Goal: Communication & Community: Answer question/provide support

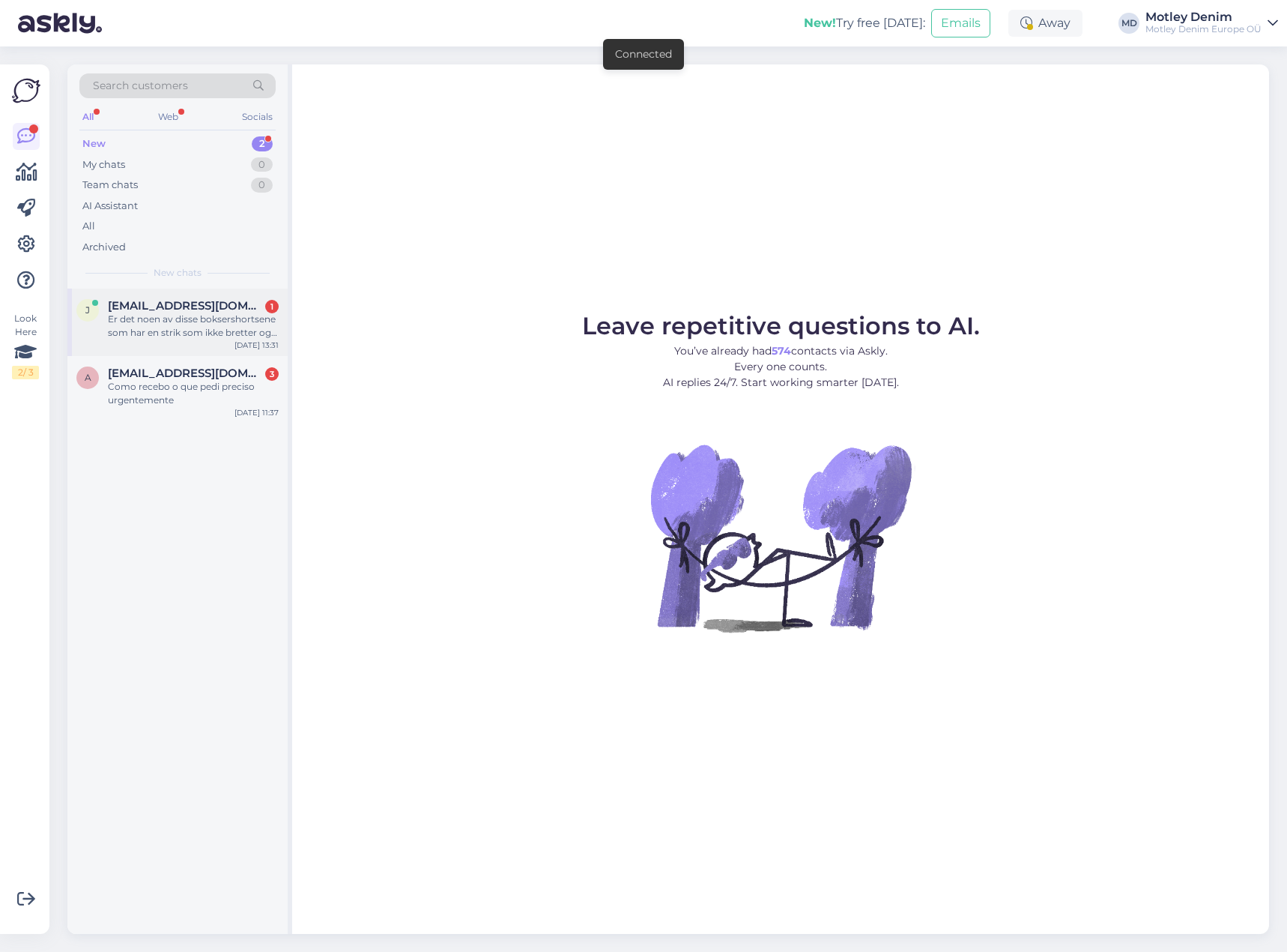
click at [210, 319] on div "Er det noen av disse boksershortsene som har en strik som ikke bretter og rulle…" at bounding box center [193, 326] width 171 height 27
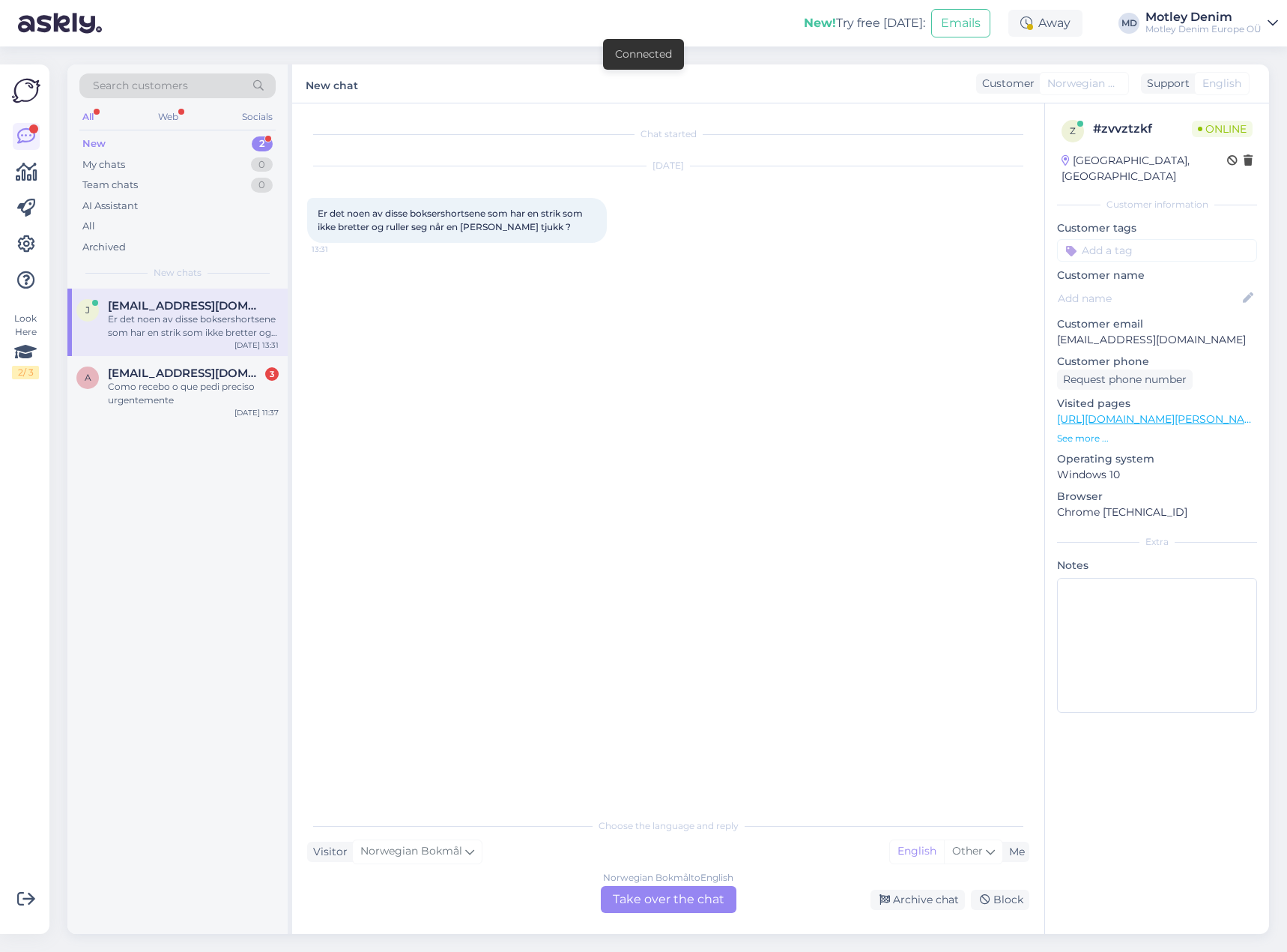
click at [687, 904] on div "Norwegian Bokmål to English Take over the chat" at bounding box center [669, 899] width 136 height 27
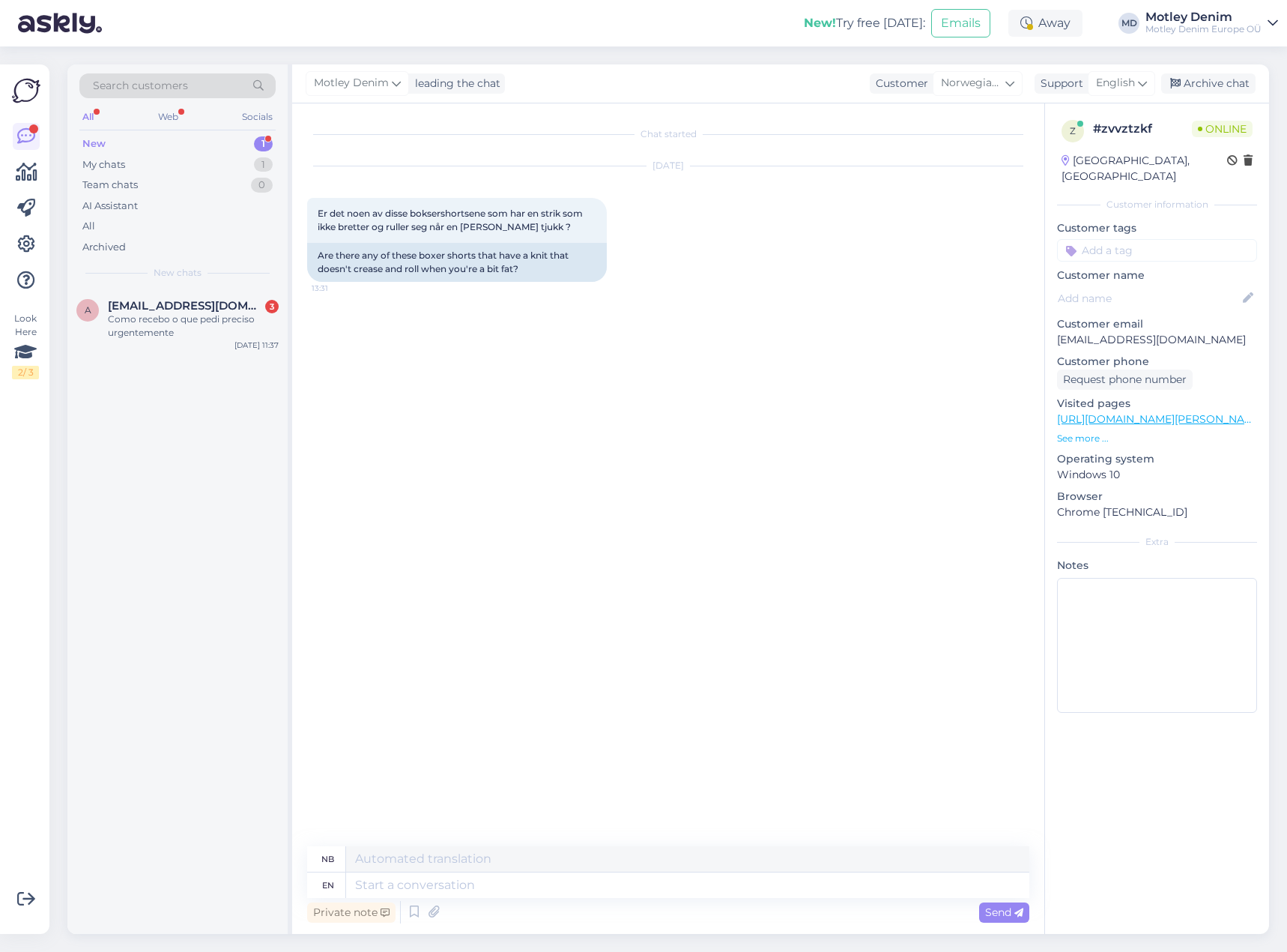
drag, startPoint x: 536, startPoint y: 323, endPoint x: 543, endPoint y: 313, distance: 12.2
click at [538, 323] on div "Chat started [DATE] Er det noen av disse boksershortsene som har en strik som i…" at bounding box center [675, 476] width 736 height 714
click at [458, 344] on div "Chat started [DATE] Er det noen av disse boksershortsene som har en strik som i…" at bounding box center [675, 476] width 736 height 714
click at [622, 501] on div "Chat started [DATE] Er det noen av disse boksershortsene som har en strik som i…" at bounding box center [675, 476] width 736 height 714
click at [556, 334] on div "Chat started [DATE] Er det noen av disse boksershortsene som har en strik som i…" at bounding box center [675, 476] width 736 height 714
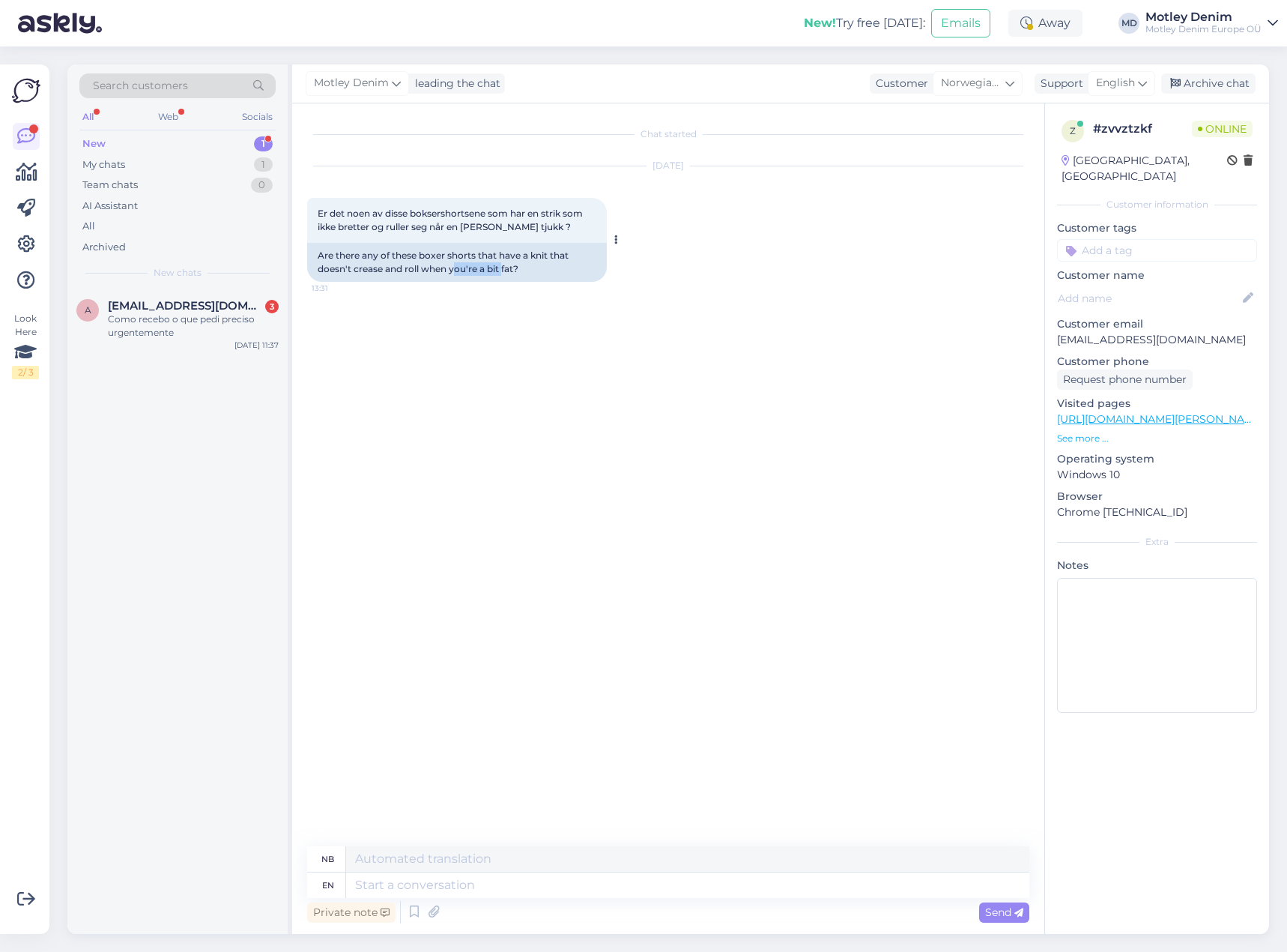
drag, startPoint x: 474, startPoint y: 272, endPoint x: 511, endPoint y: 276, distance: 37.2
click at [504, 273] on div "Are there any of these boxer shorts that have a knit that doesn't crease and ro…" at bounding box center [457, 262] width 300 height 39
click at [516, 296] on div "[DATE] Er det noen av disse boksershortsene som har en strik som ikke bretter o…" at bounding box center [668, 224] width 723 height 148
drag, startPoint x: 522, startPoint y: 271, endPoint x: 338, endPoint y: 269, distance: 184.0
click at [328, 265] on div "Are there any of these boxer shorts that have a knit that doesn't crease and ro…" at bounding box center [457, 262] width 300 height 39
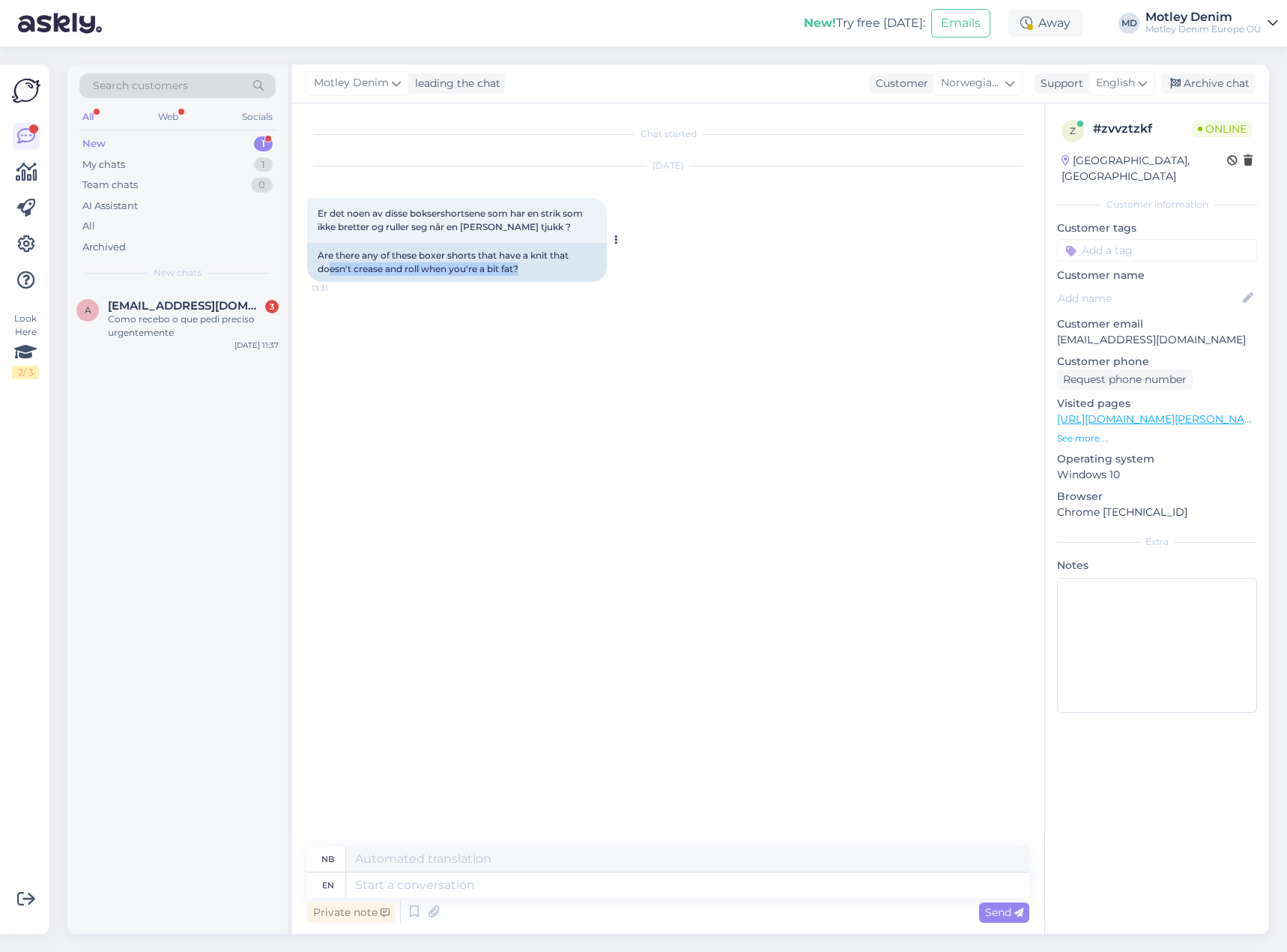
click at [360, 281] on div "Are there any of these boxer shorts that have a knit that doesn't crease and ro…" at bounding box center [457, 262] width 300 height 39
drag, startPoint x: 409, startPoint y: 267, endPoint x: 526, endPoint y: 267, distance: 117.0
click at [526, 267] on div "Are there any of these boxer shorts that have a knit that doesn't crease and ro…" at bounding box center [457, 262] width 300 height 39
click at [511, 306] on div "Chat started [DATE] Er det noen av disse boksershortsene som har en strik som i…" at bounding box center [675, 476] width 736 height 714
click at [520, 894] on textarea at bounding box center [688, 885] width 684 height 26
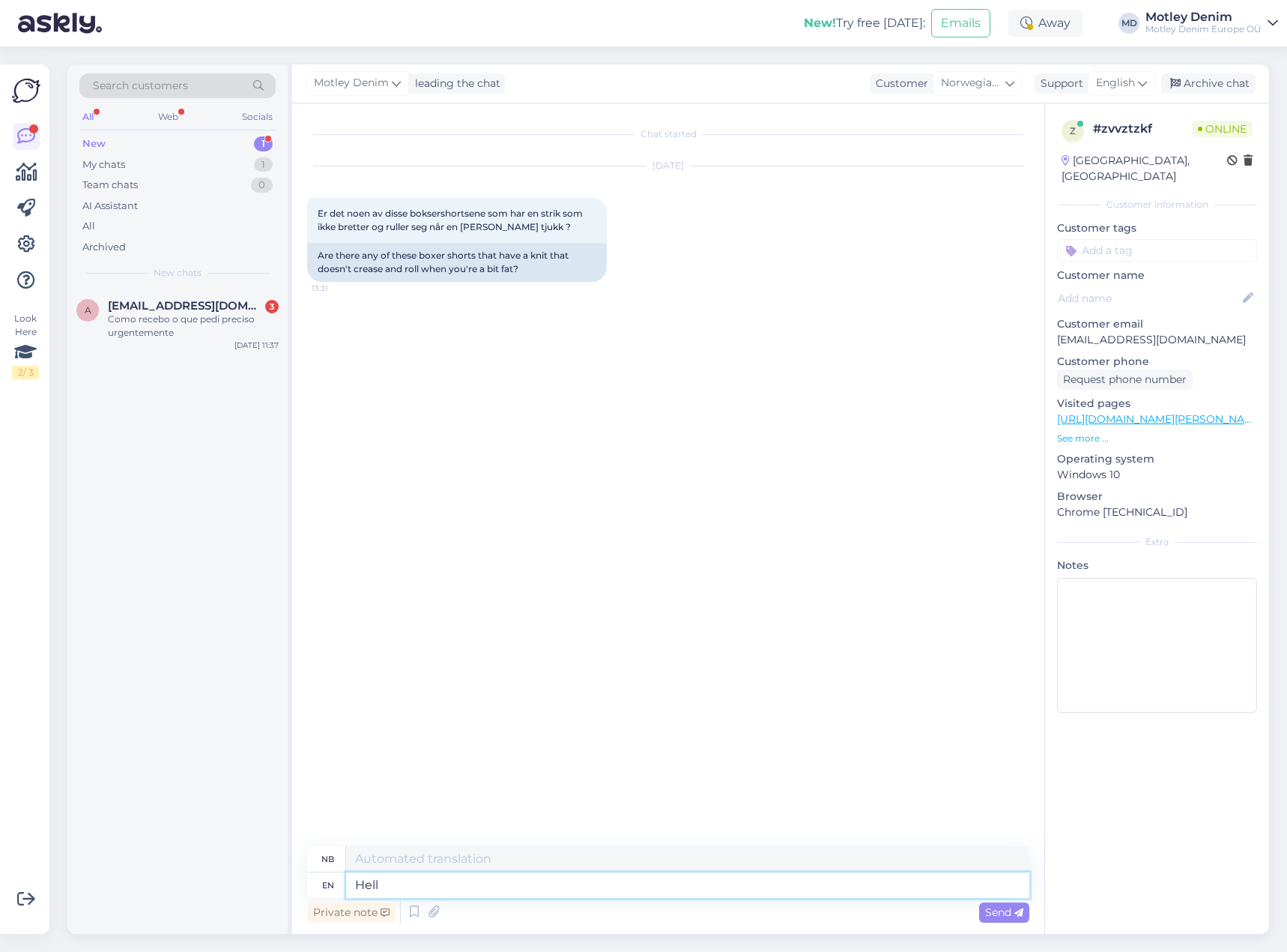
type textarea "Hello"
type textarea "Hallo"
type textarea "It i"
type textarea "Den"
type textarea "It is"
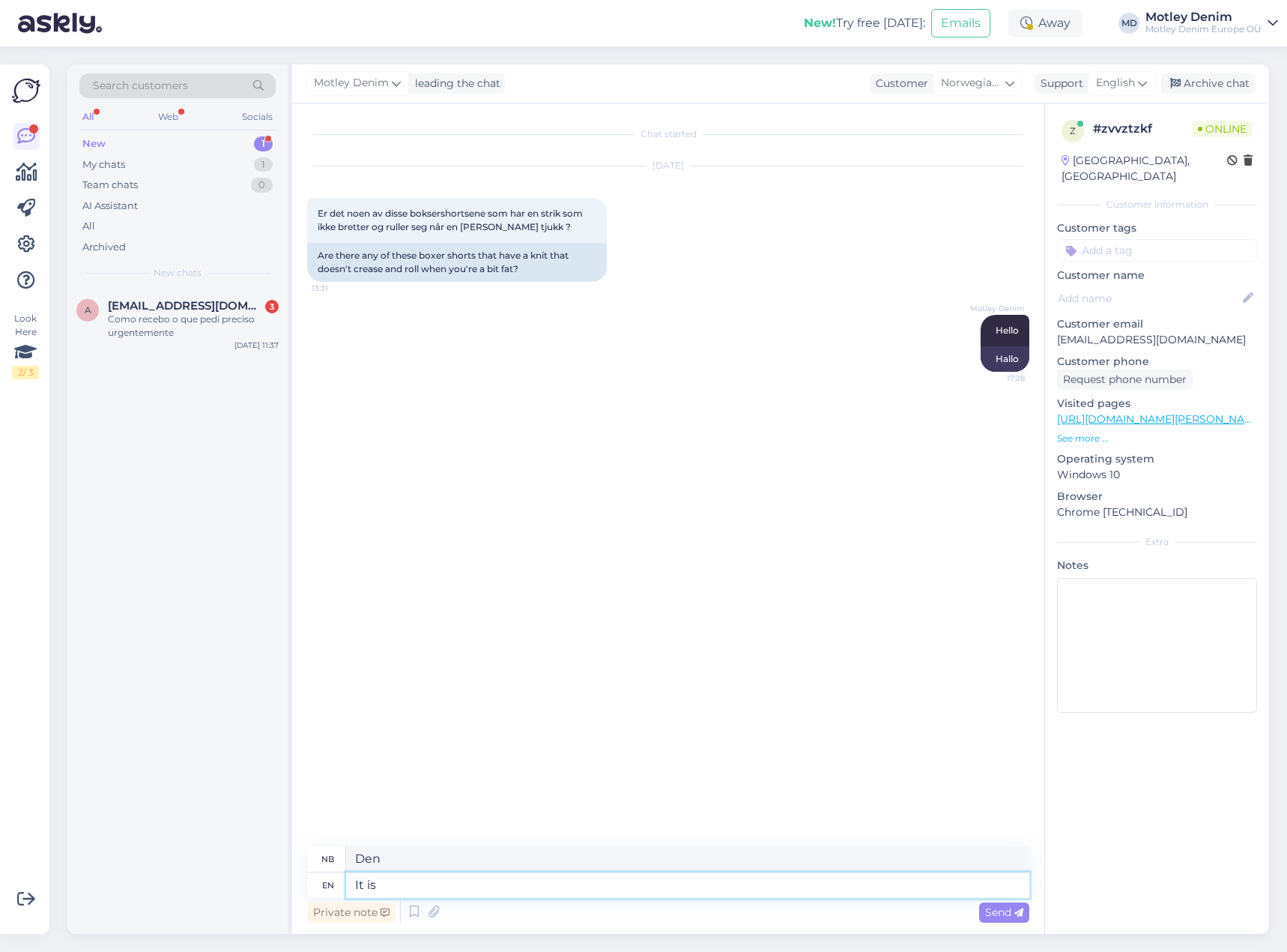
type textarea "Det er"
type textarea "It is hard t"
type textarea "Det er vanskelig"
type textarea "It is hard to te"
type textarea "Det er vanskelig å"
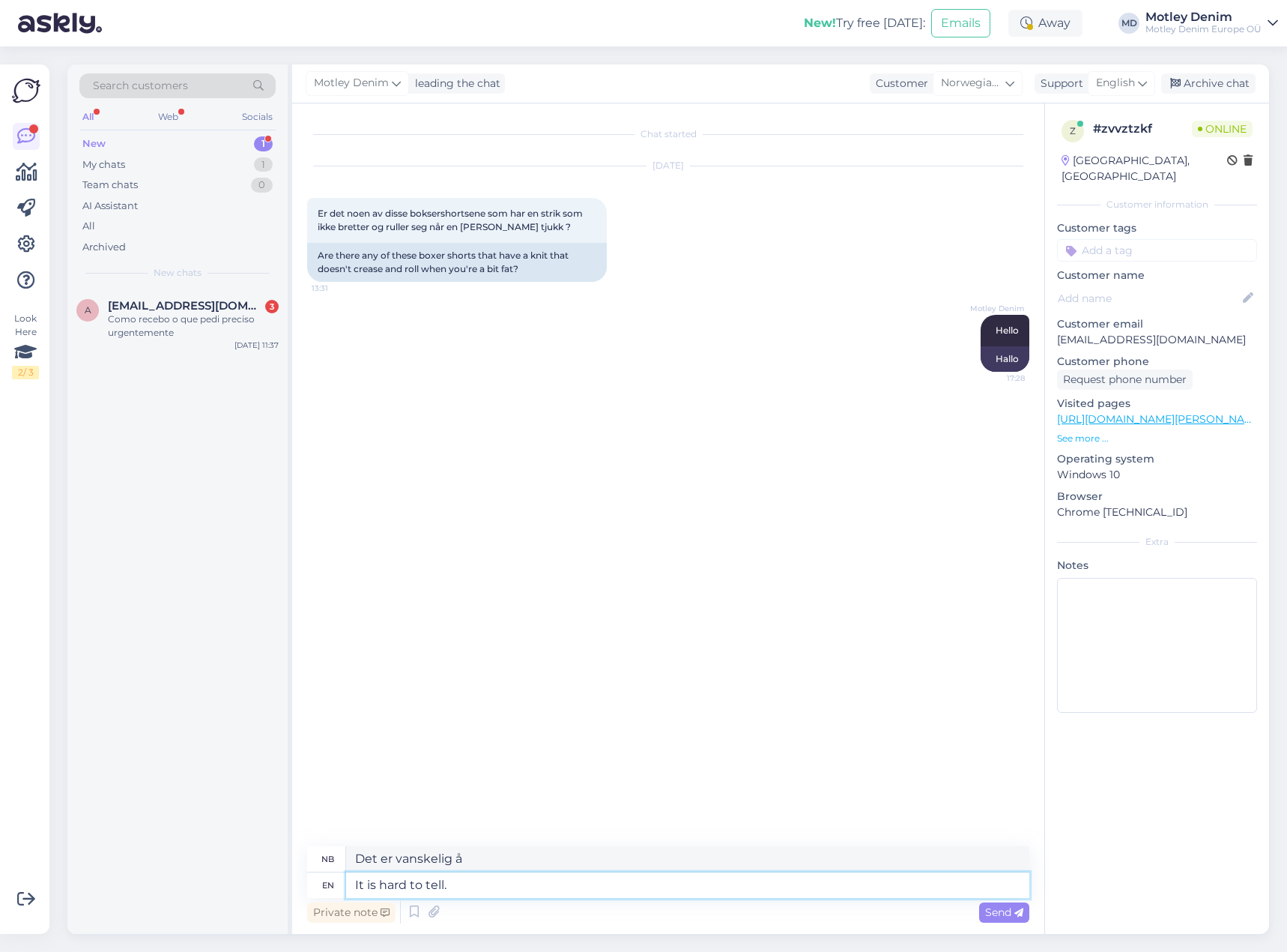
type textarea "It is hard to tell."
type textarea "Det er vanskelig å si."
type textarea "It is hard to tell. We w"
type textarea "Det er vanskelig å si. Vi"
type textarea "It is hard to tell. We would re"
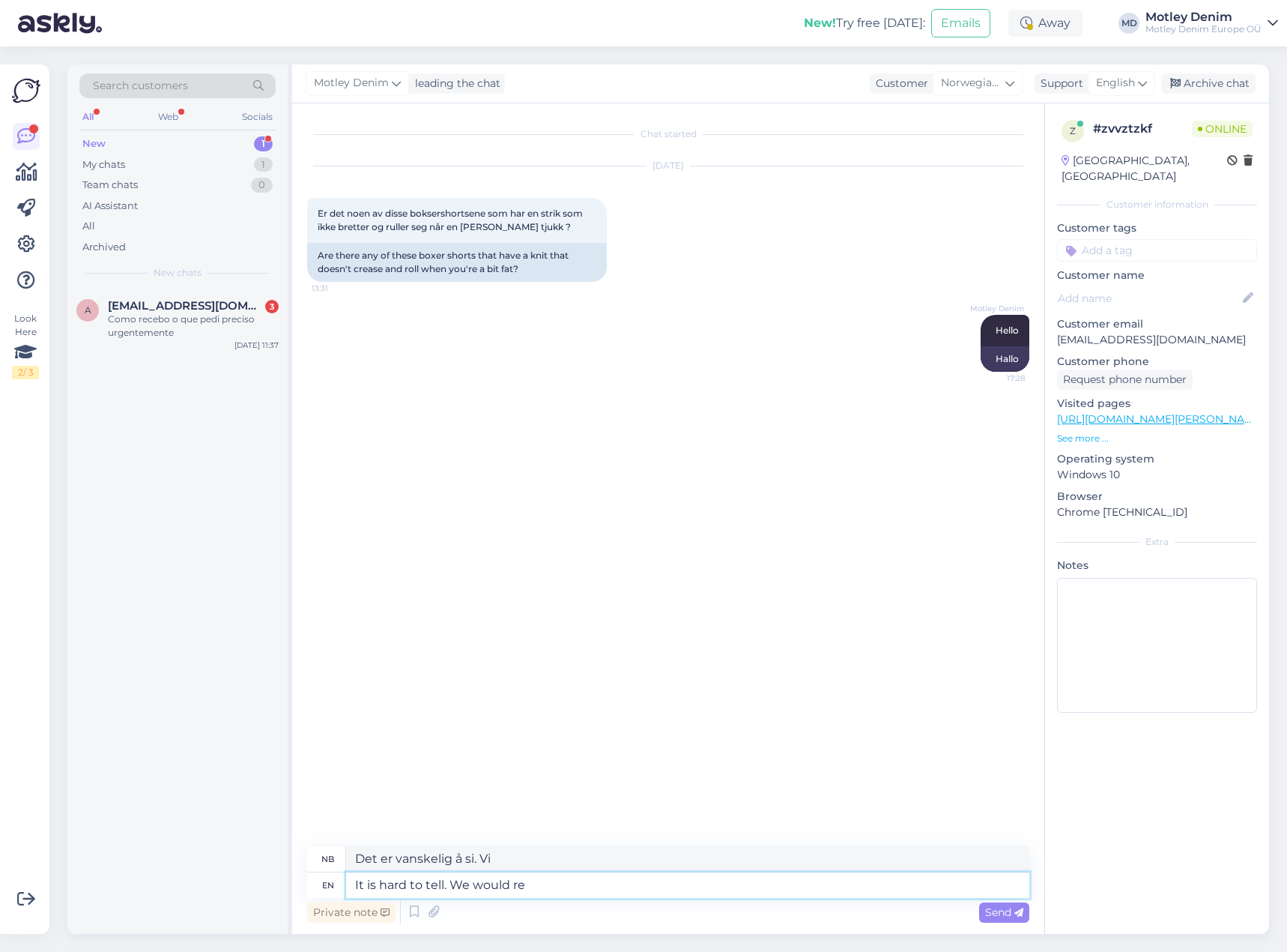
type textarea "Det er vanskelig å si. Vi ville"
type textarea "It is hard to tell. We would recommend"
type textarea "Det er vanskelig å si. Vi vil anbefale"
type textarea "It is hard to tell. We would recommend a"
type textarea "Det er vanskelig å si. Vi vil anbefale en"
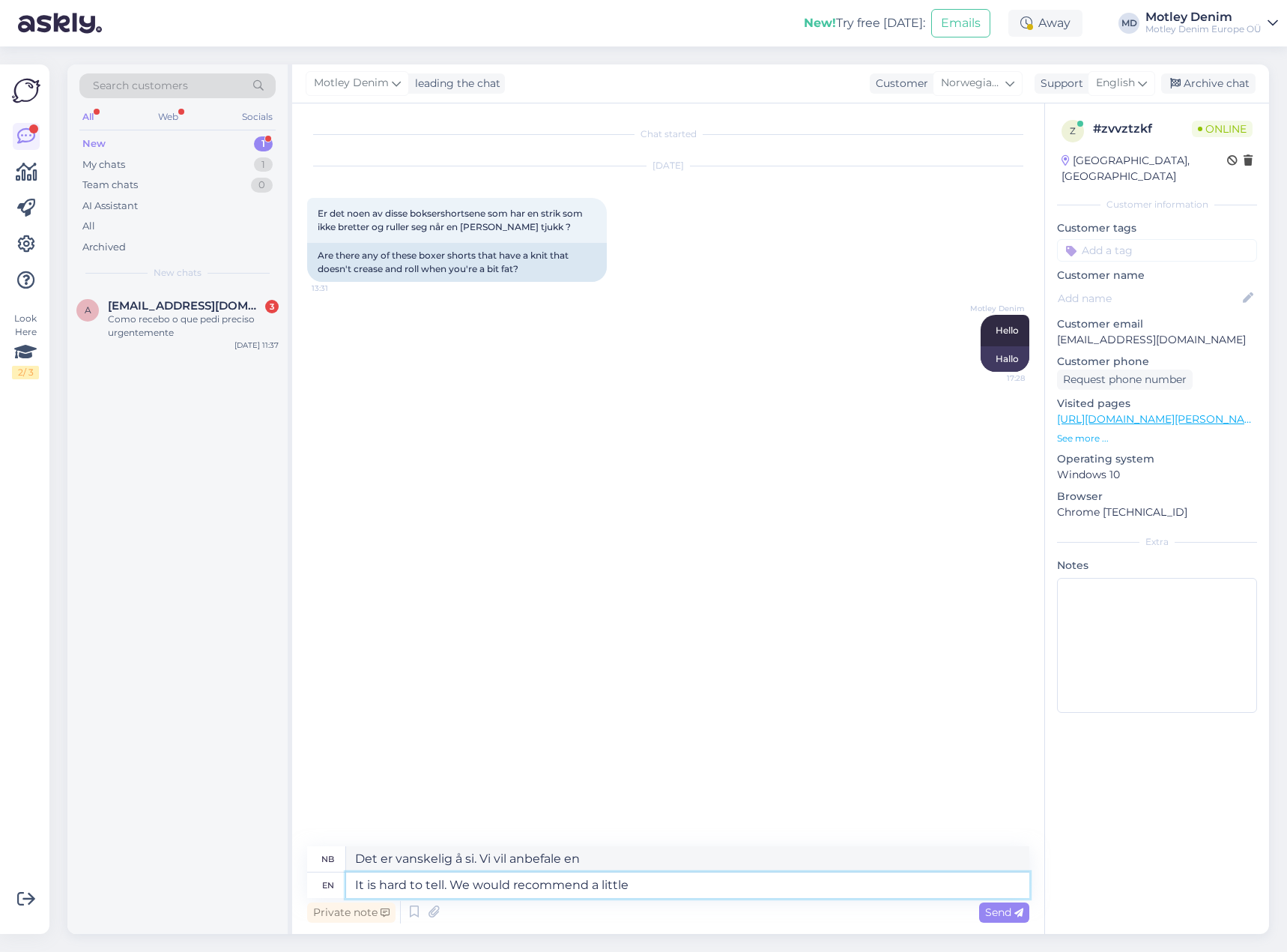
type textarea "It is hard to tell. We would recommend a little b"
type textarea "Det er vanskelig å si. Vi vil anbefale litt"
type textarea "It is hard to tell. We would recommend a little bit longer"
type textarea "Det er vanskelig å si. Vi anbefaler litt [PERSON_NAME] tid."
type textarea "It is hard to tell. We would recommend a little bit longer ad"
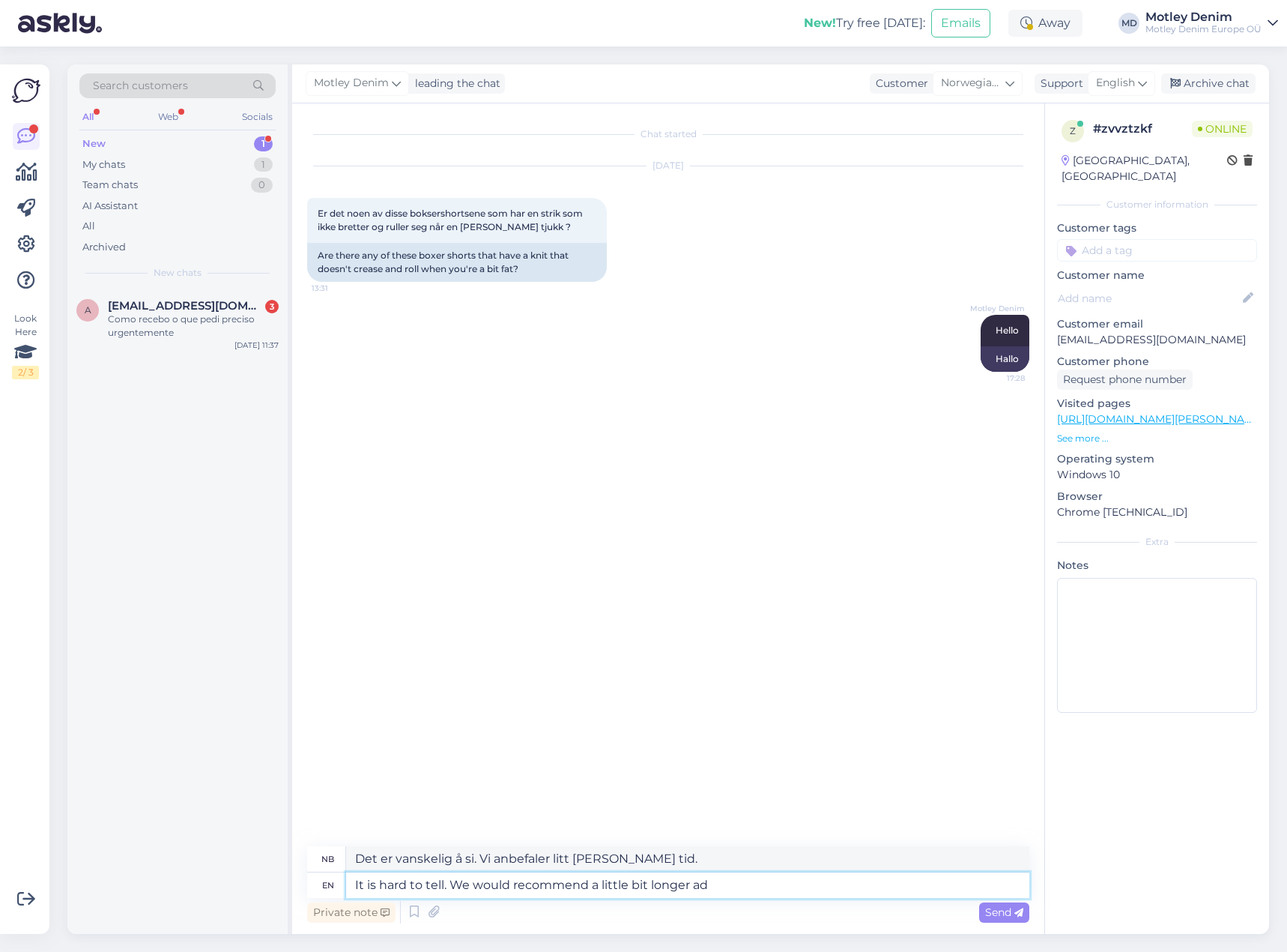
type textarea "Det er vanskelig å si. Vi anbefaler en litt lengre annonse."
type textarea "It is hard to tell. We would recommend a little bit longer and t"
type textarea "Det er vanskelig å si. Vi vil anbefale litt [PERSON_NAME] tid og"
type textarea "It is hard to tell. We would recommend a little bit longer and thighter"
type textarea "Det er vanskelig å si. Vi anbefaler en litt lengre og strammere strekking."
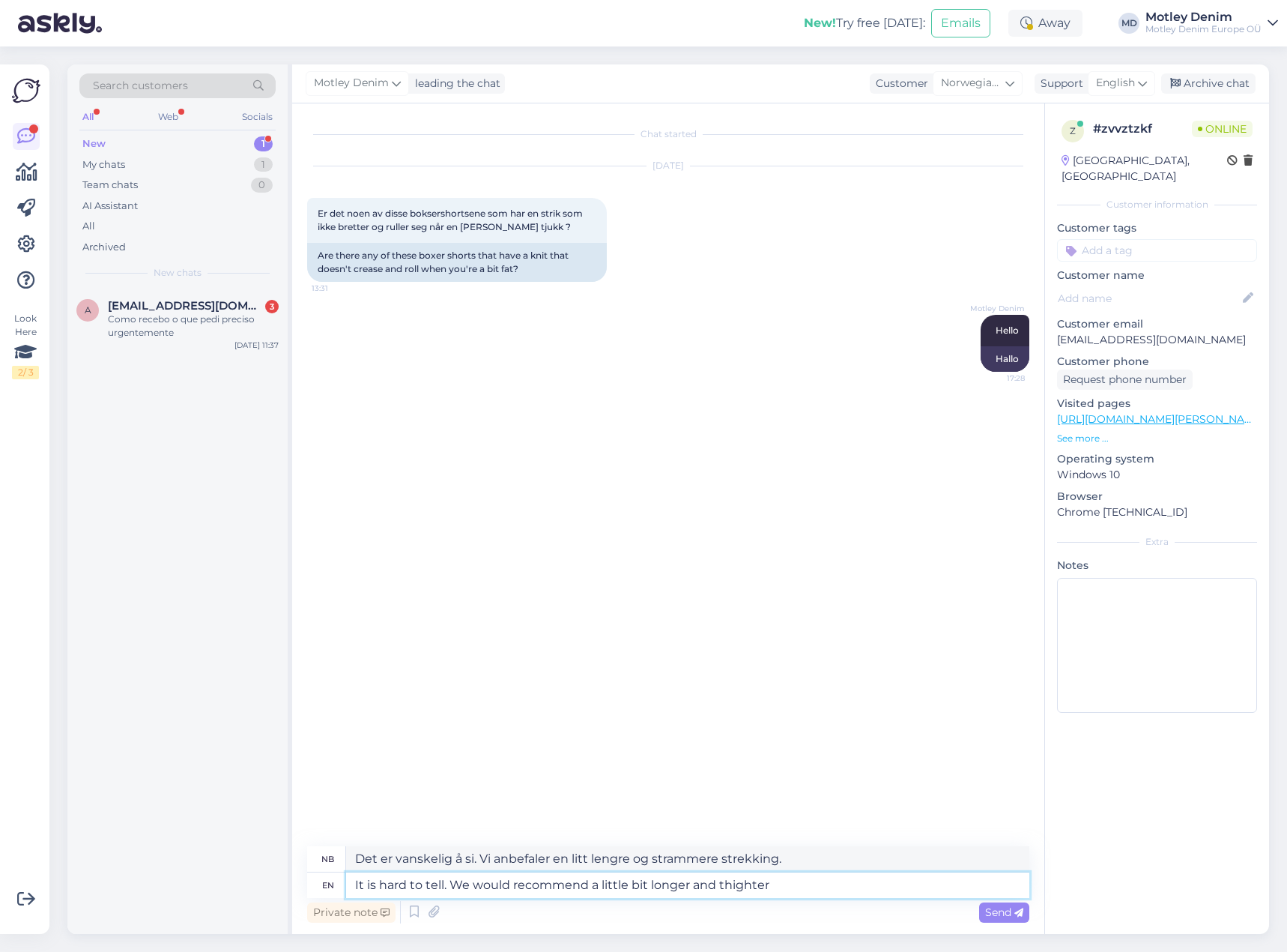
type textarea "It is hard to tell. We would recommend a little bit longer and thighter."
type textarea "Det er vanskelig å si. Vi vil anbefale litt lengre og strammere."
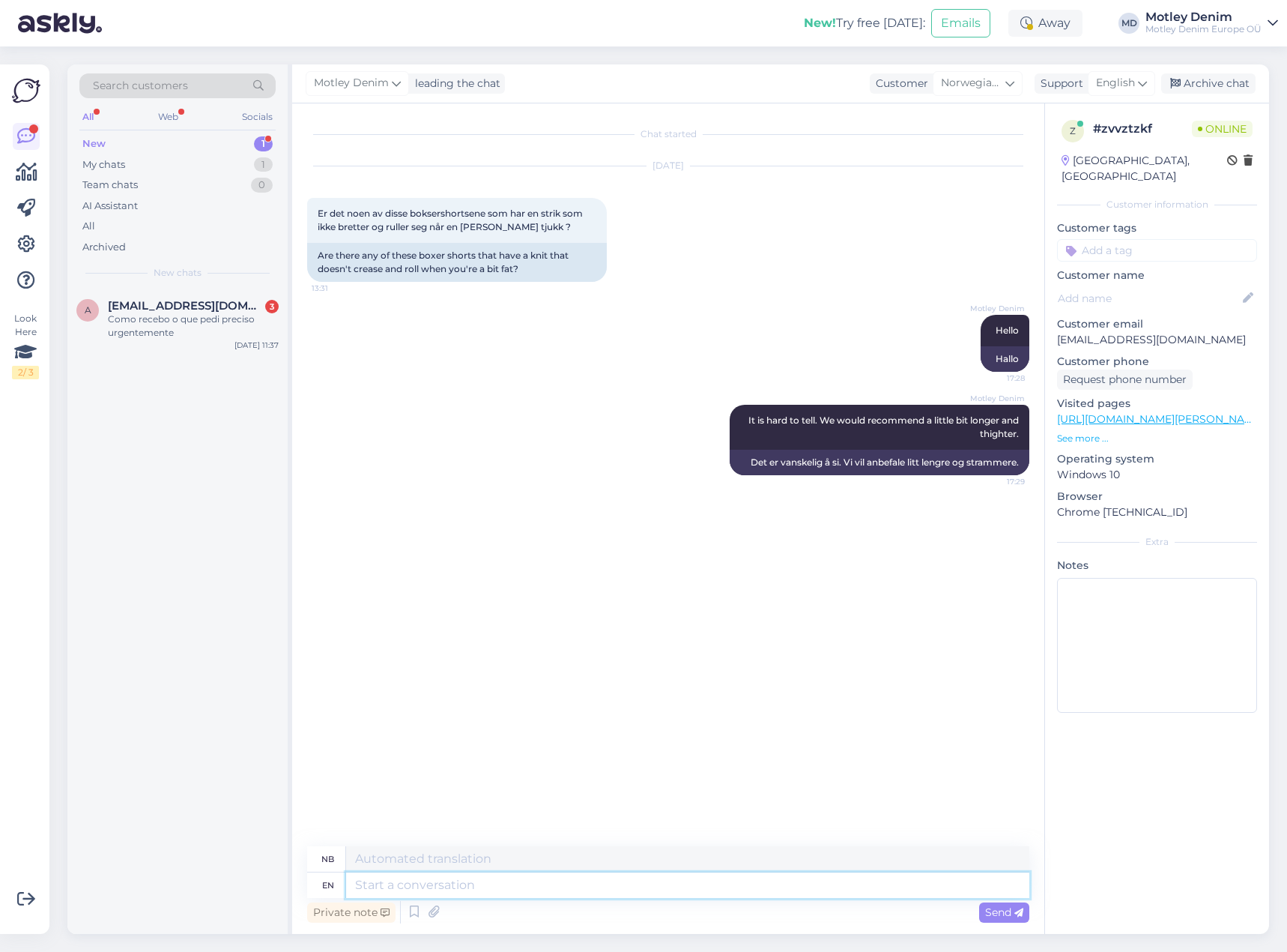
click at [539, 897] on textarea at bounding box center [688, 885] width 684 height 26
click at [590, 788] on div "Chat started [DATE] Er det noen av disse boksershortsene som har en strik som i…" at bounding box center [675, 476] width 736 height 714
click at [551, 526] on div "Chat started [DATE] Er det noen av disse boksershortsene som har en strik som i…" at bounding box center [675, 476] width 736 height 714
click at [552, 885] on textarea at bounding box center [688, 885] width 684 height 26
type textarea "Here is"
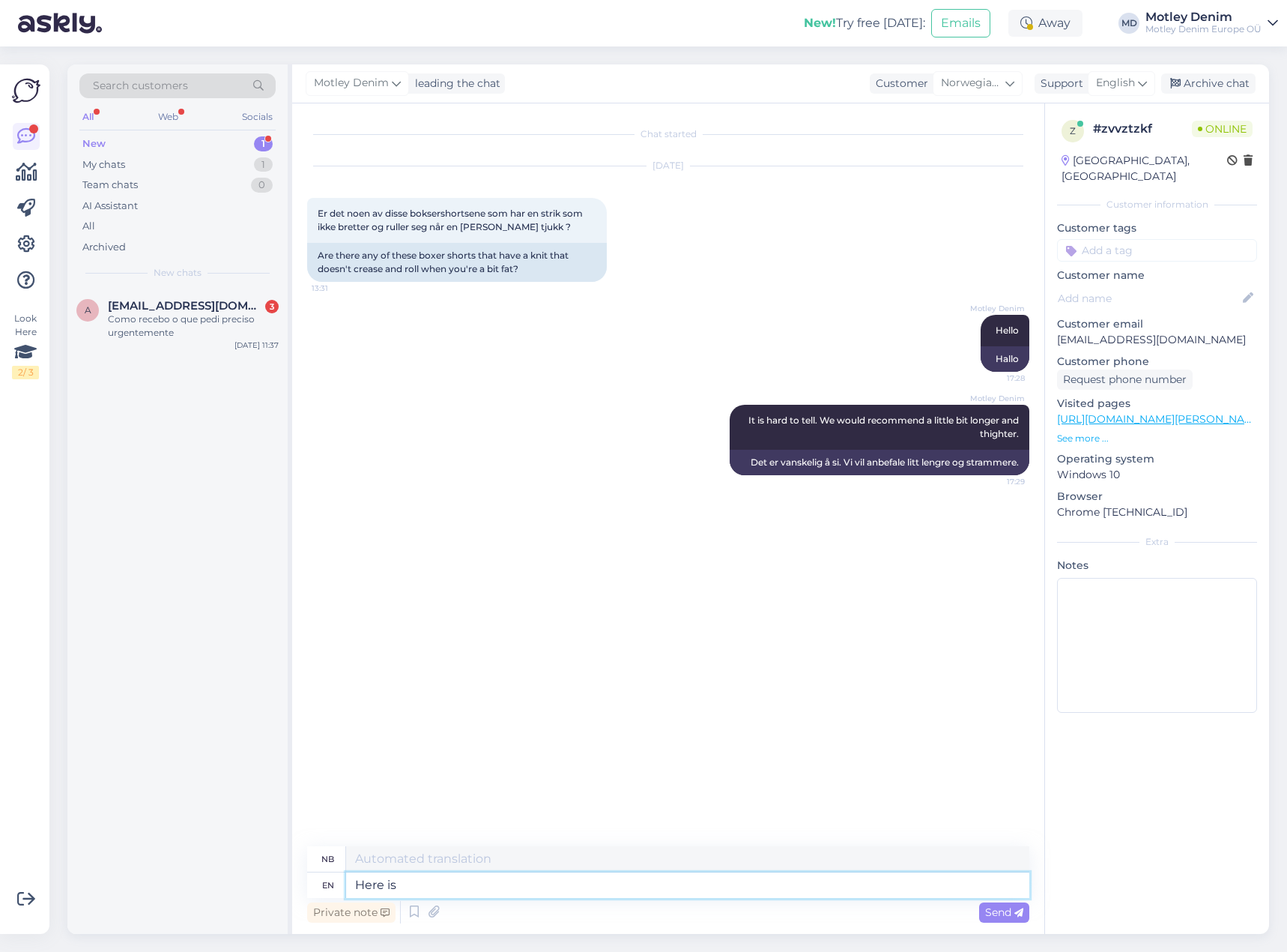
type textarea "Her"
type textarea "Here is som"
type textarea "Her er"
type textarea "Here is something"
type textarea "Her [PERSON_NAME]"
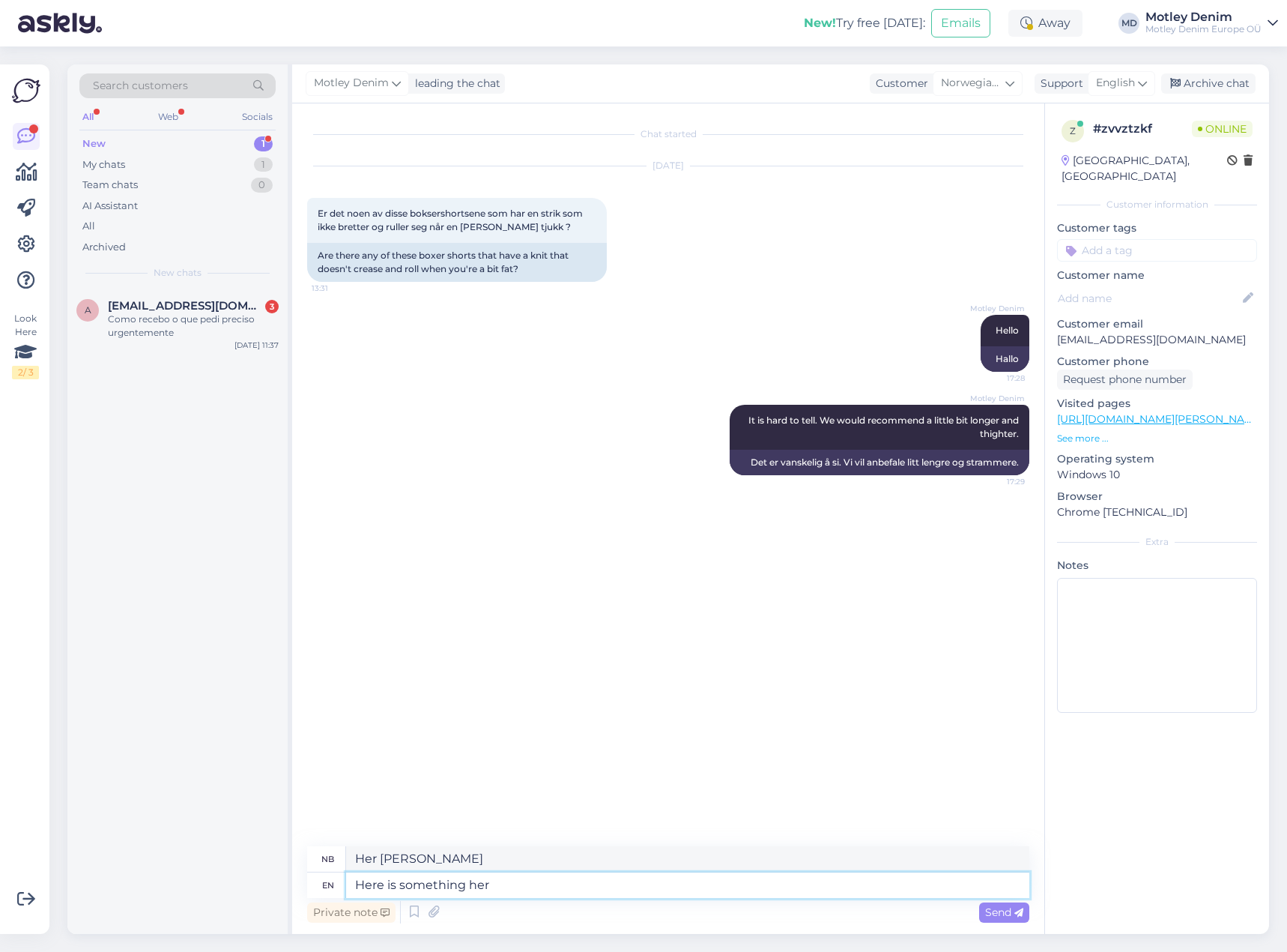
type textarea "Here is something here"
type textarea "Her [PERSON_NAME] her"
type textarea "Here is something"
type textarea "Her [PERSON_NAME]"
type textarea "Here is something we w"
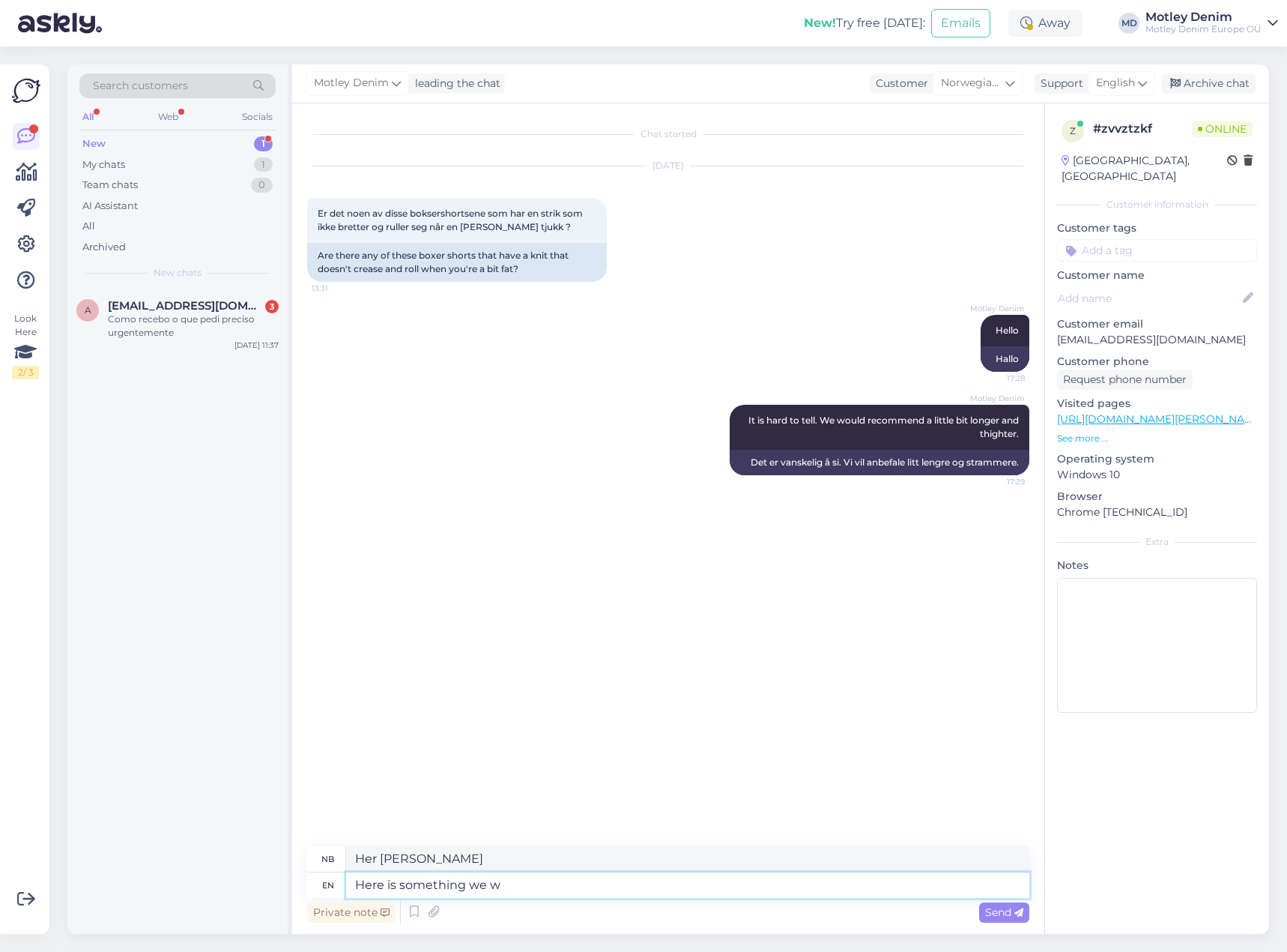
type textarea "Her [PERSON_NAME] vi"
type textarea "Here is something we would recom"
type textarea "Her [PERSON_NAME] vi ville"
type textarea "Here is something we would recommend"
type textarea "Her [PERSON_NAME] vi vil anbefale"
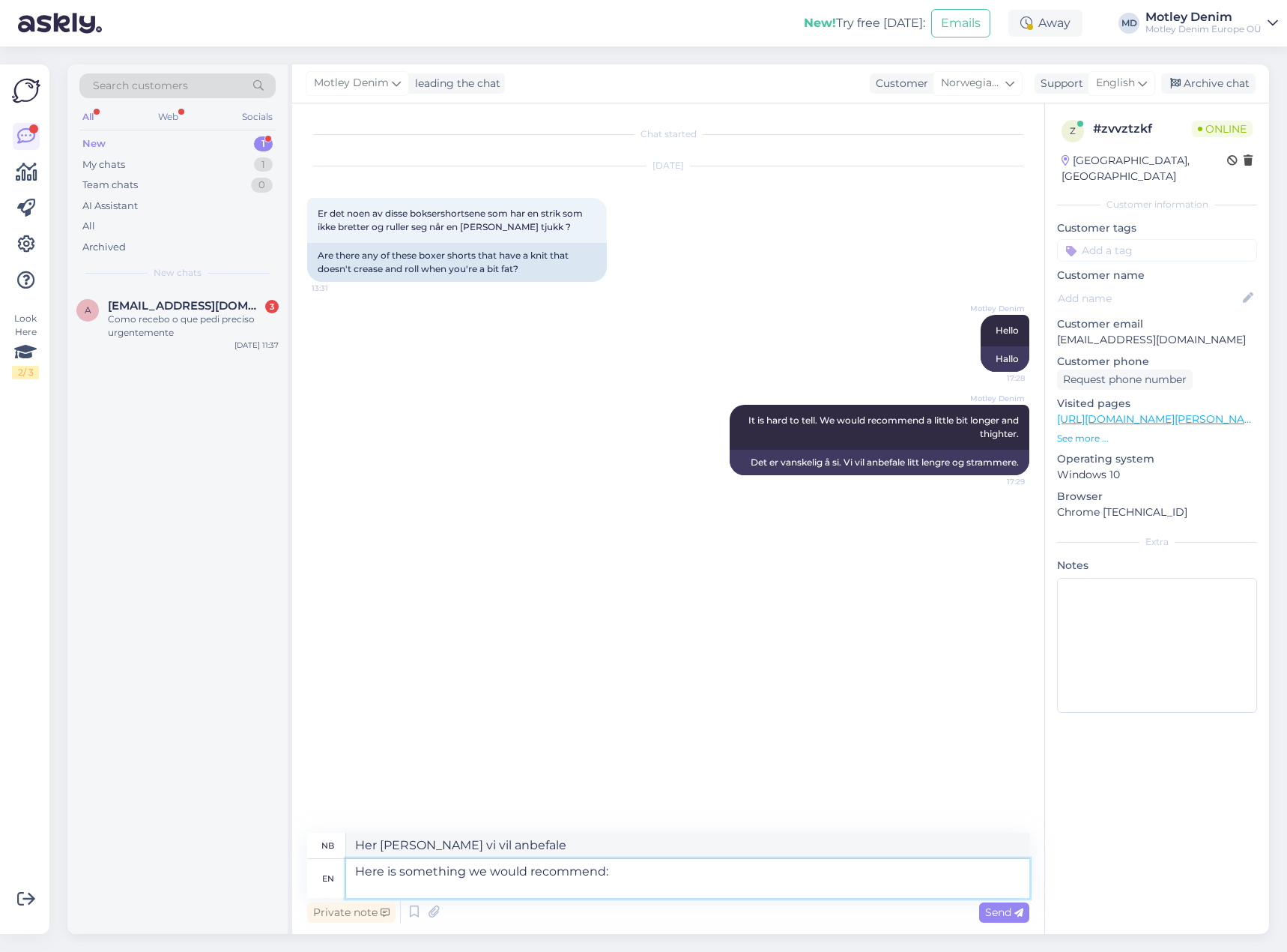
type textarea "Here is something we would recommend:"
type textarea "Her [PERSON_NAME] vi vil anbefale:"
click at [388, 888] on textarea "Here is something we would recommend:" at bounding box center [688, 871] width 684 height 52
paste textarea "[URL][DOMAIN_NAME]"
type textarea "Here is something we would recommend: [URL][DOMAIN_NAME]"
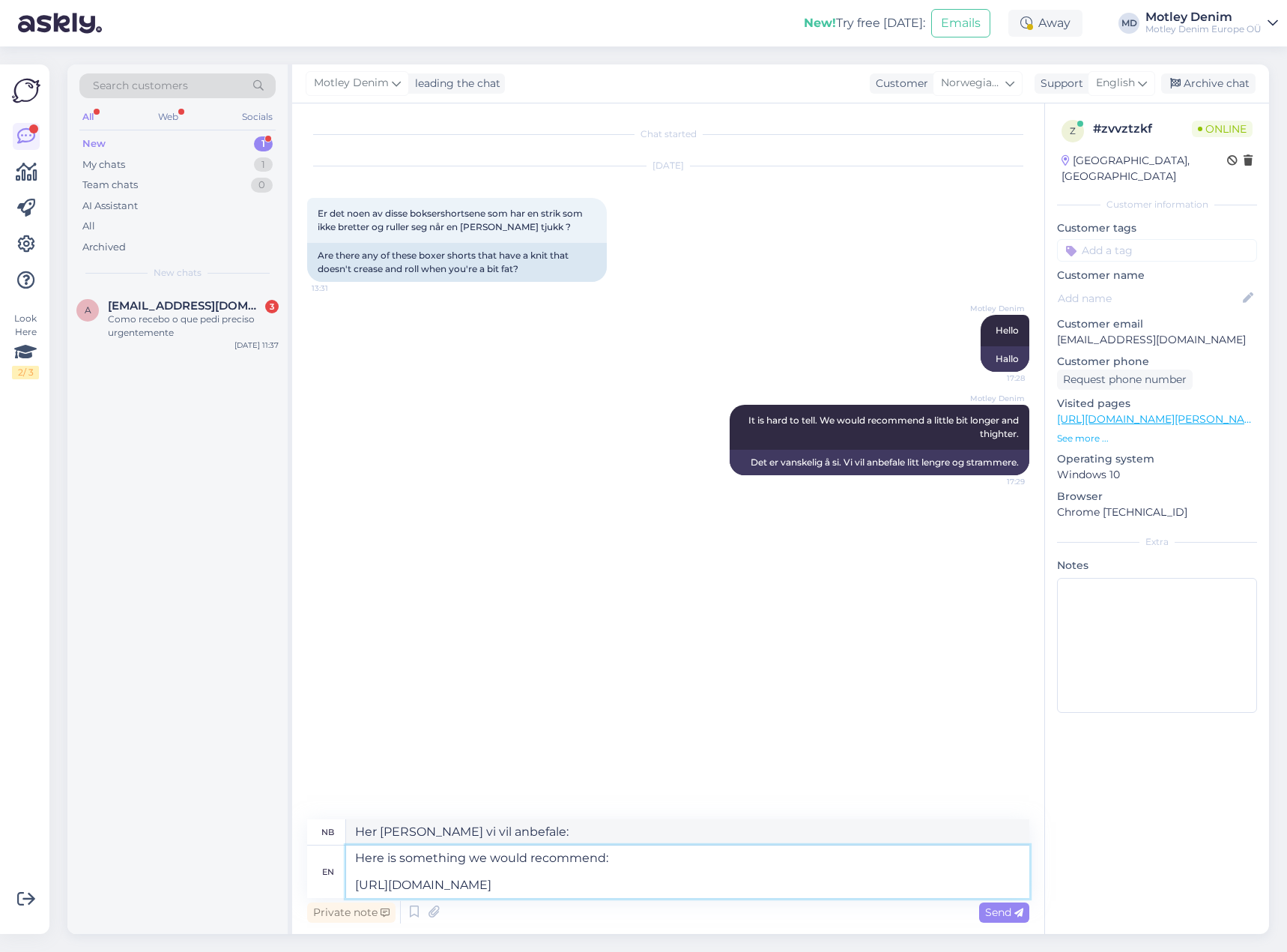
type textarea "Her [PERSON_NAME] vi vil anbefale: [URL][DOMAIN_NAME]"
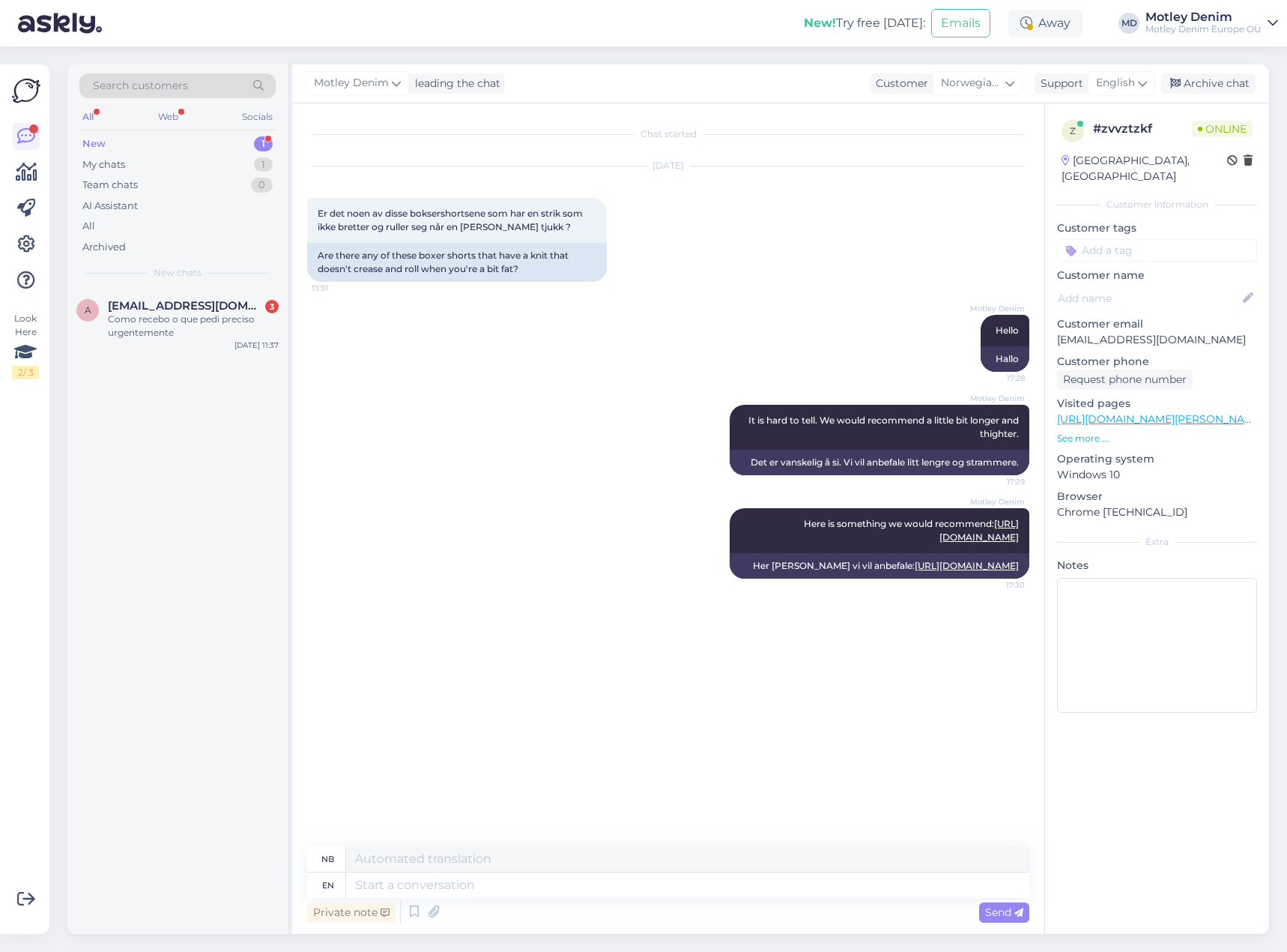
click at [1188, 239] on input at bounding box center [1157, 250] width 200 height 23
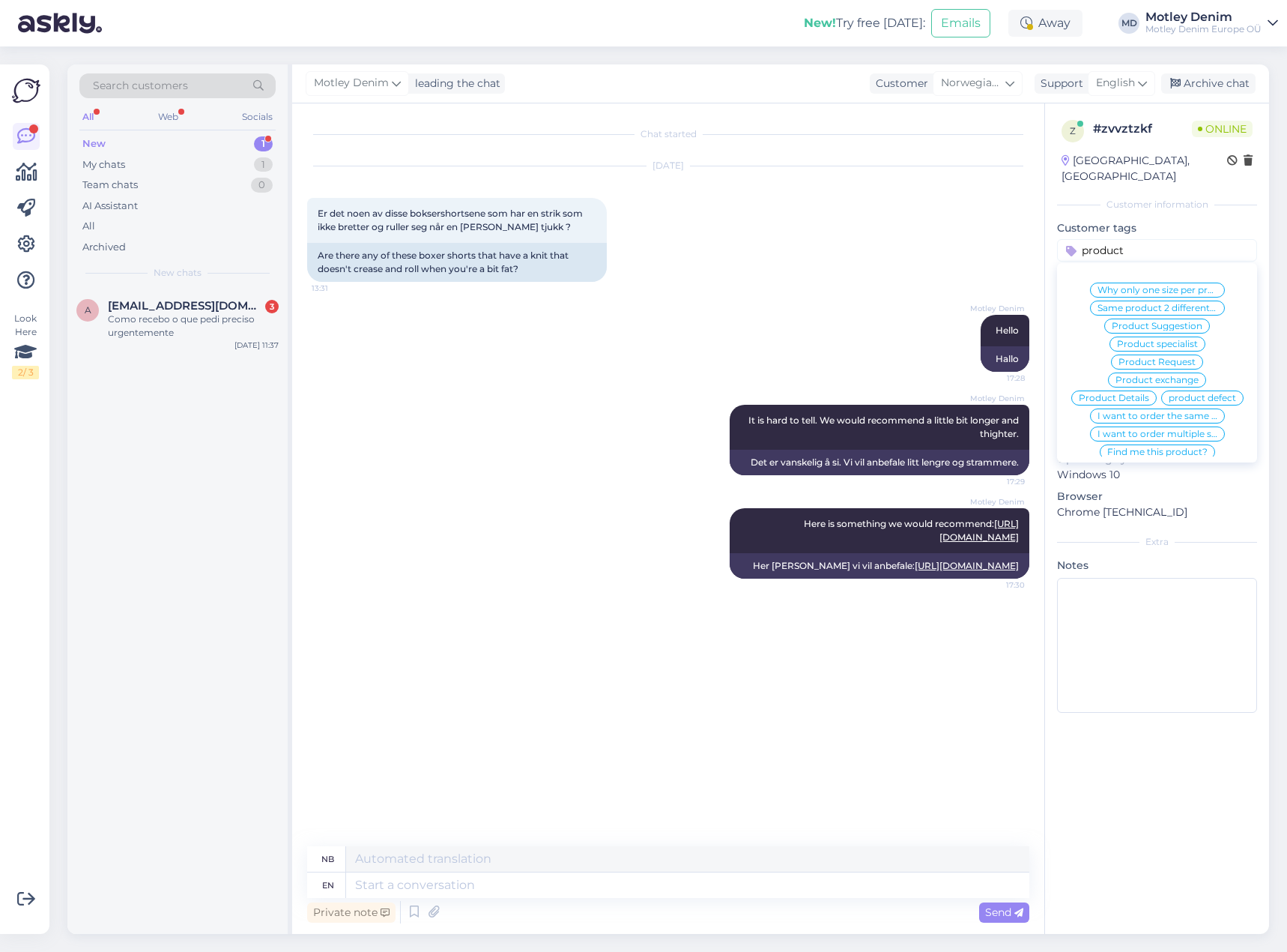
type input "product"
click at [1177, 319] on div "Product Suggestion" at bounding box center [1158, 326] width 106 height 15
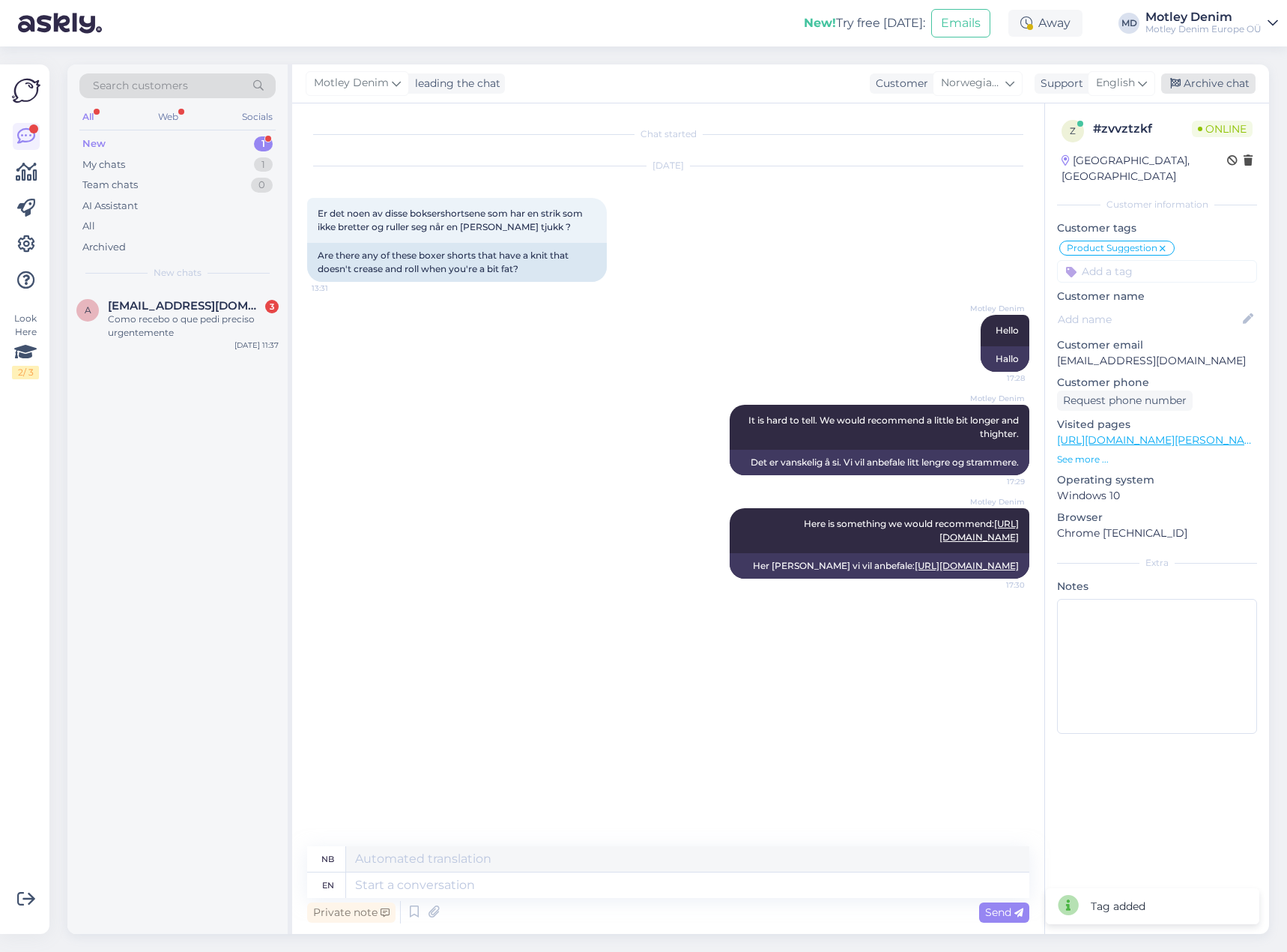
click at [1202, 92] on div "Archive chat" at bounding box center [1208, 83] width 94 height 20
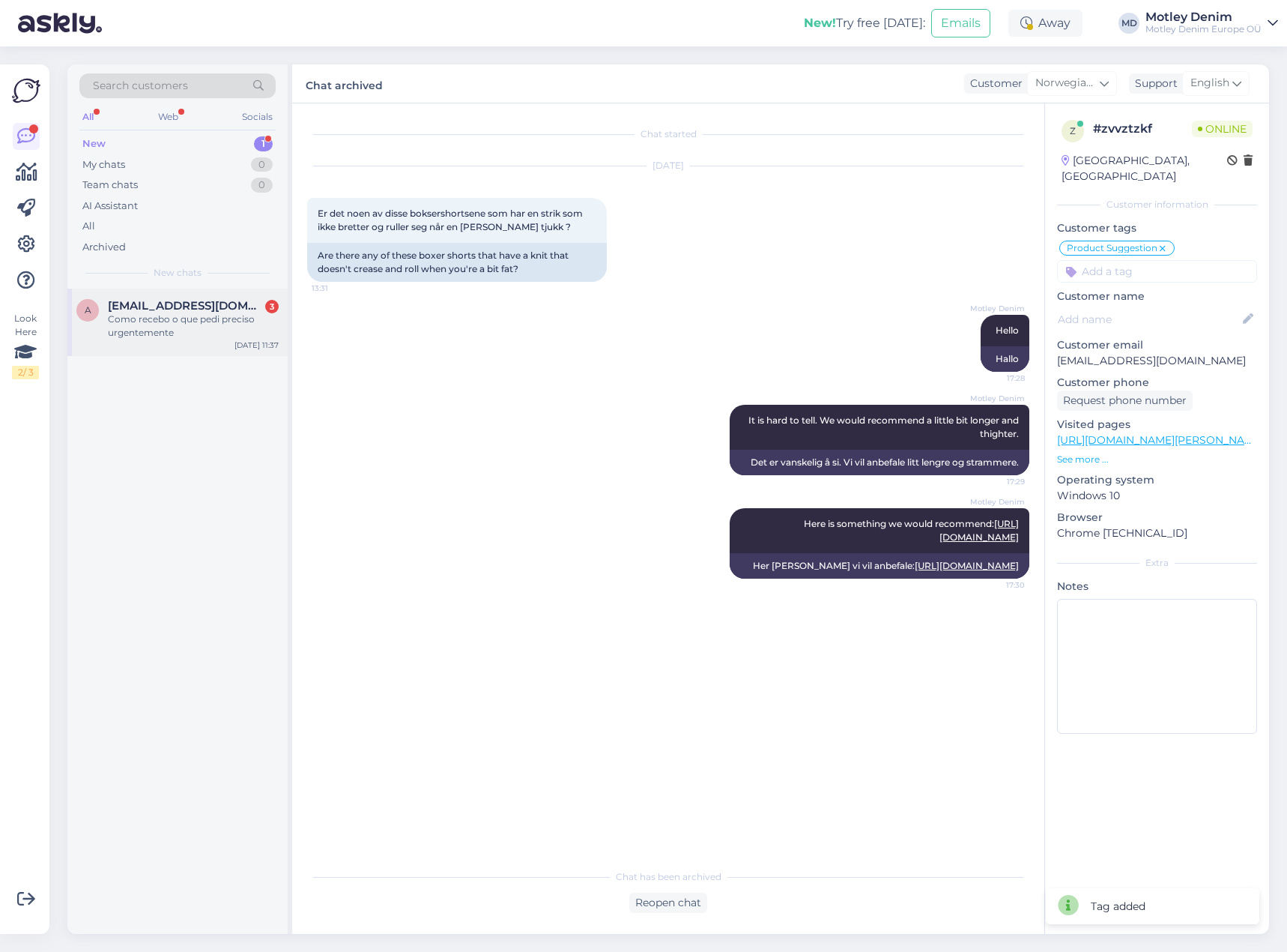
click at [210, 313] on div "Como recebo o que pedi preciso urgentemente" at bounding box center [193, 326] width 171 height 27
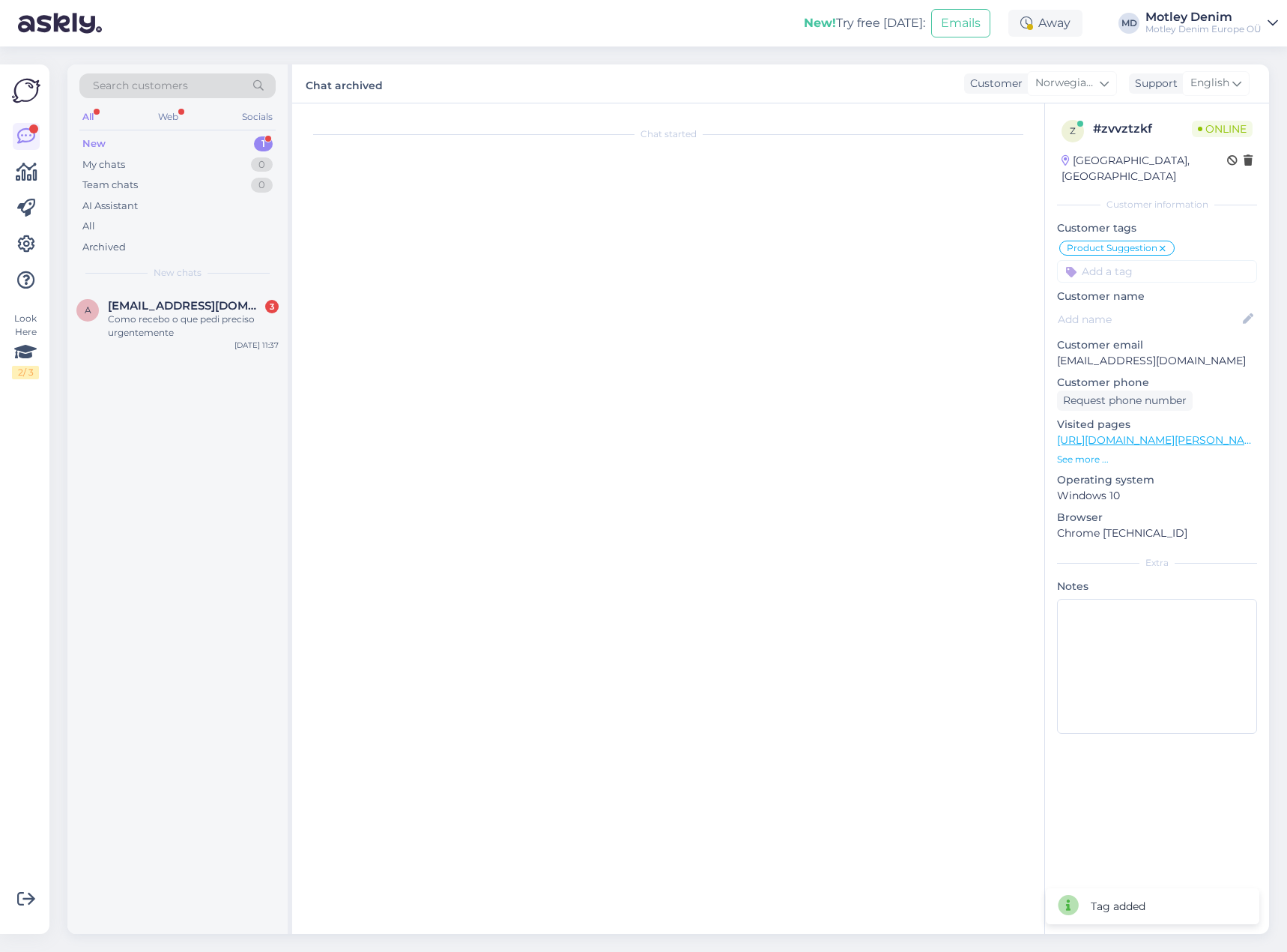
scroll to position [1233, 0]
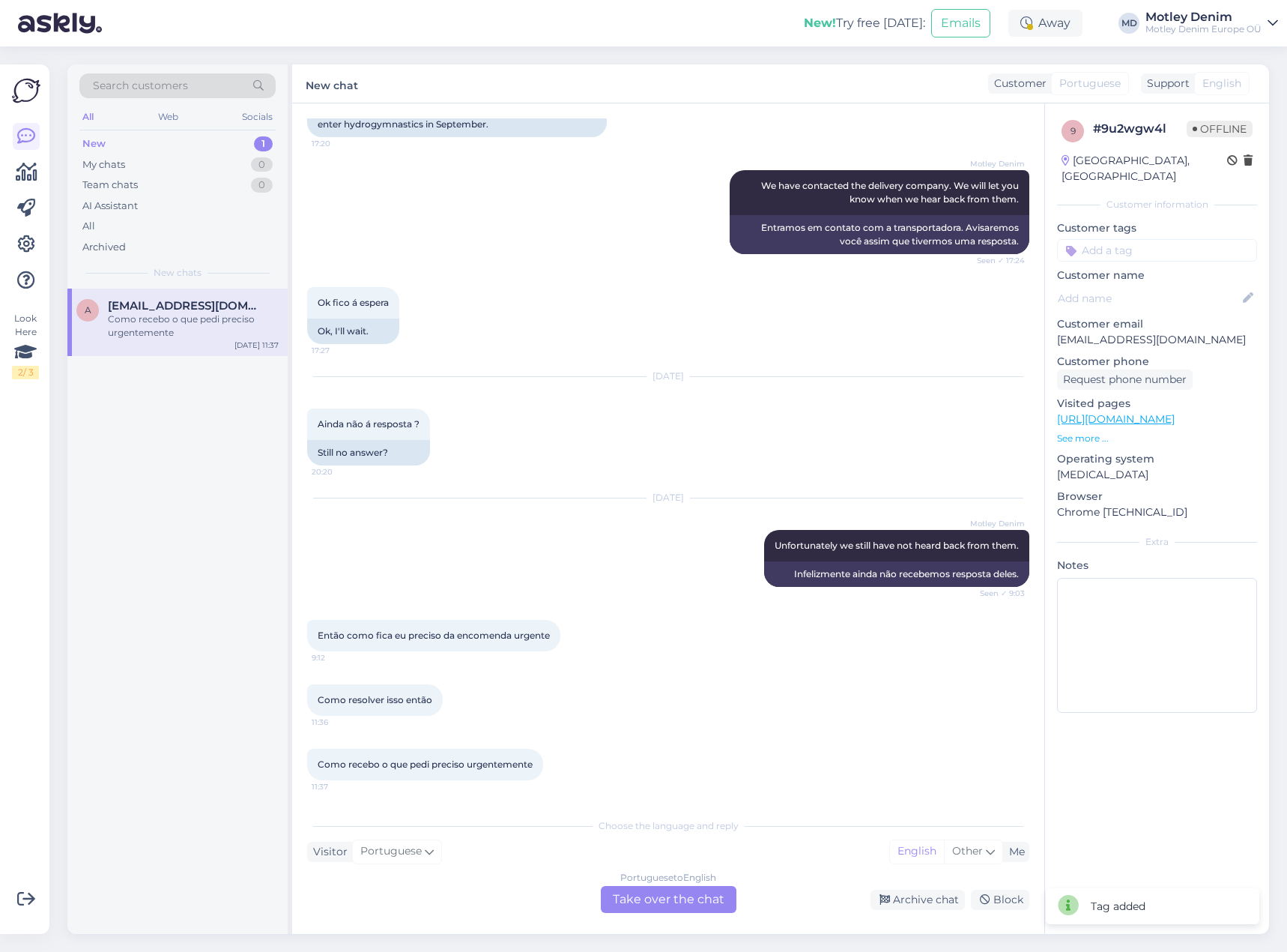
click at [662, 911] on div "Portuguese to English Take over the chat" at bounding box center [669, 899] width 136 height 27
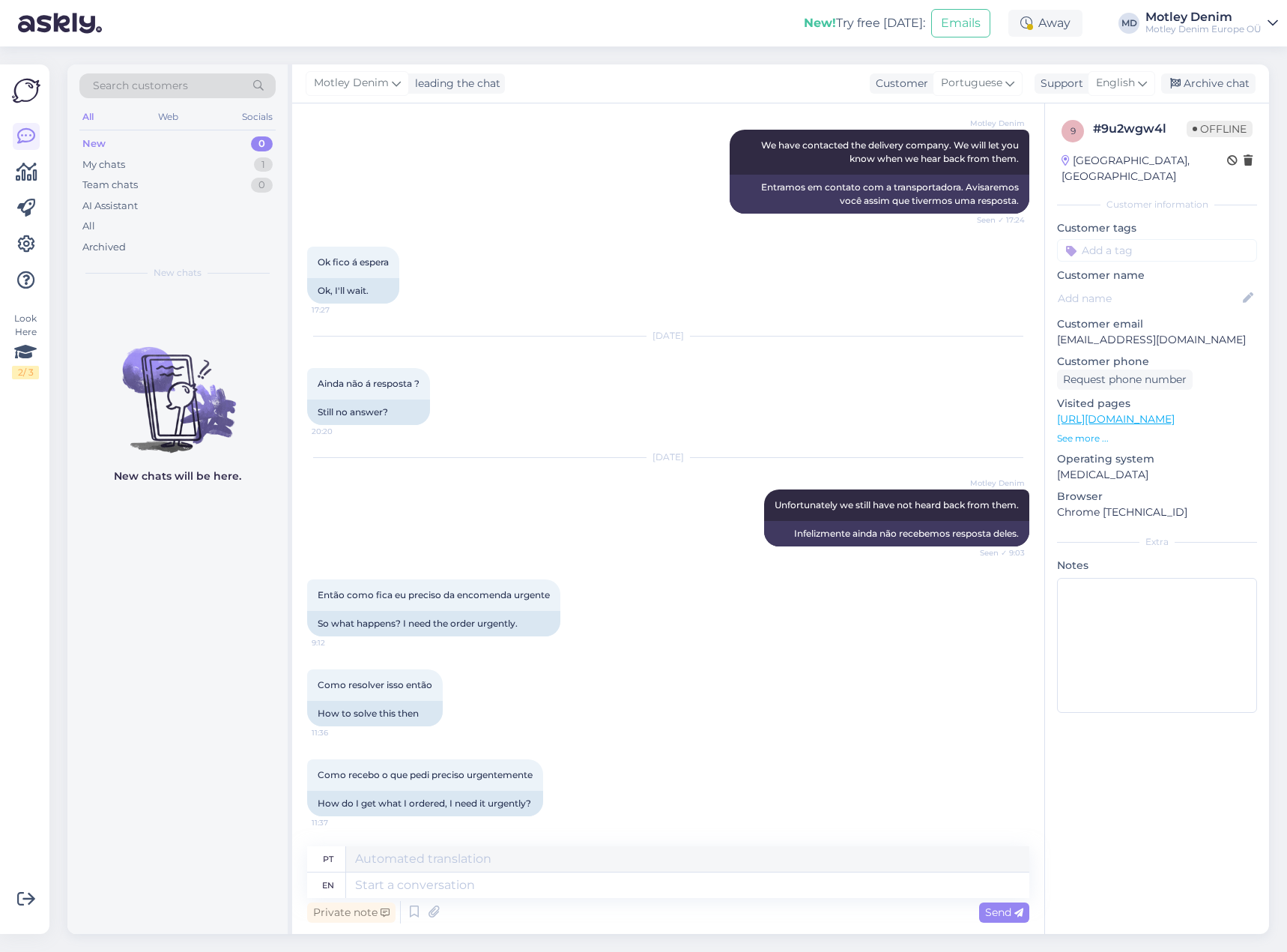
scroll to position [1273, 0]
click at [466, 879] on textarea at bounding box center [688, 885] width 684 height 26
click at [503, 890] on textarea at bounding box center [688, 885] width 684 height 26
type textarea "Hello"
type textarea "Olá"
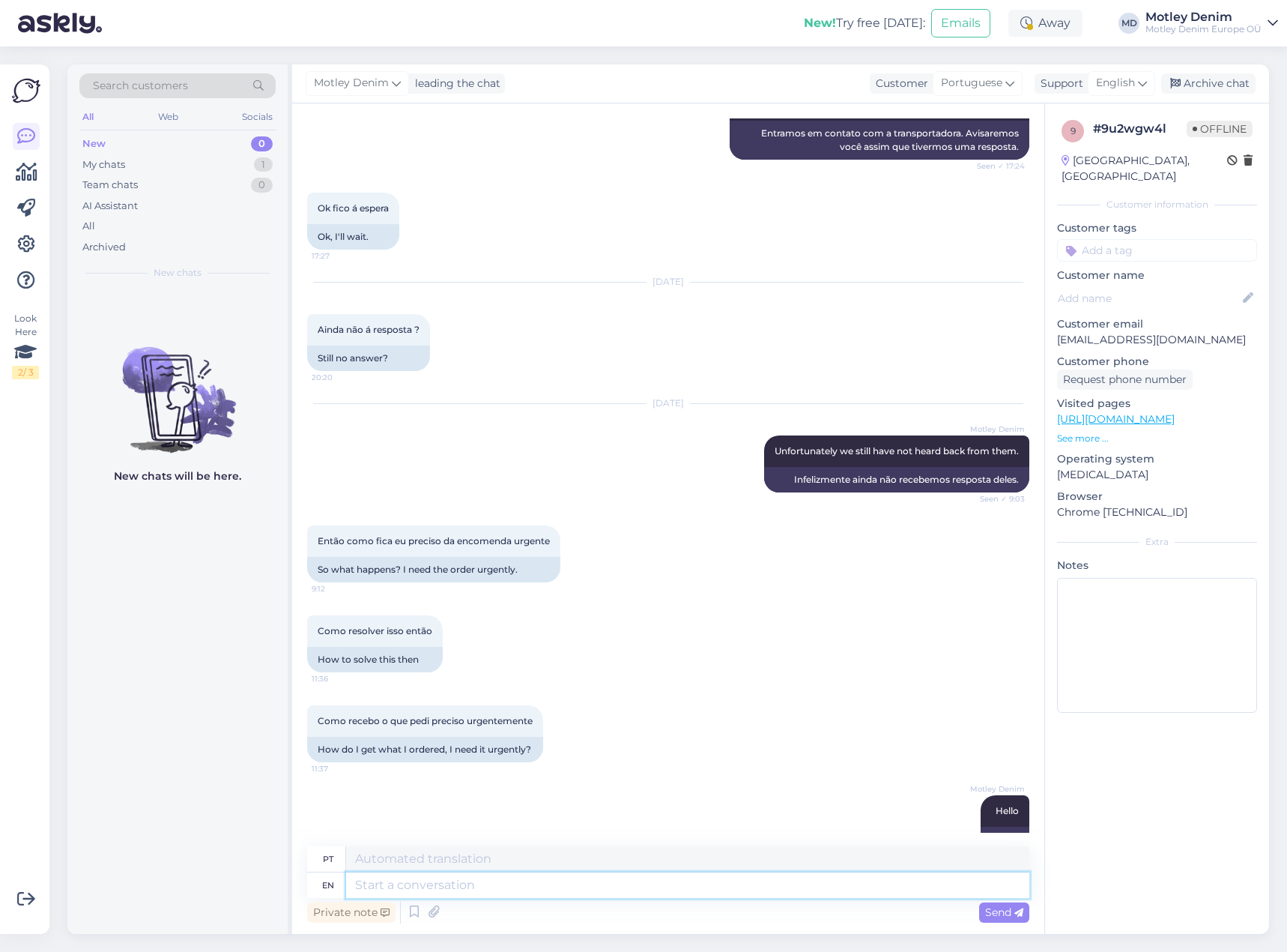
scroll to position [1364, 0]
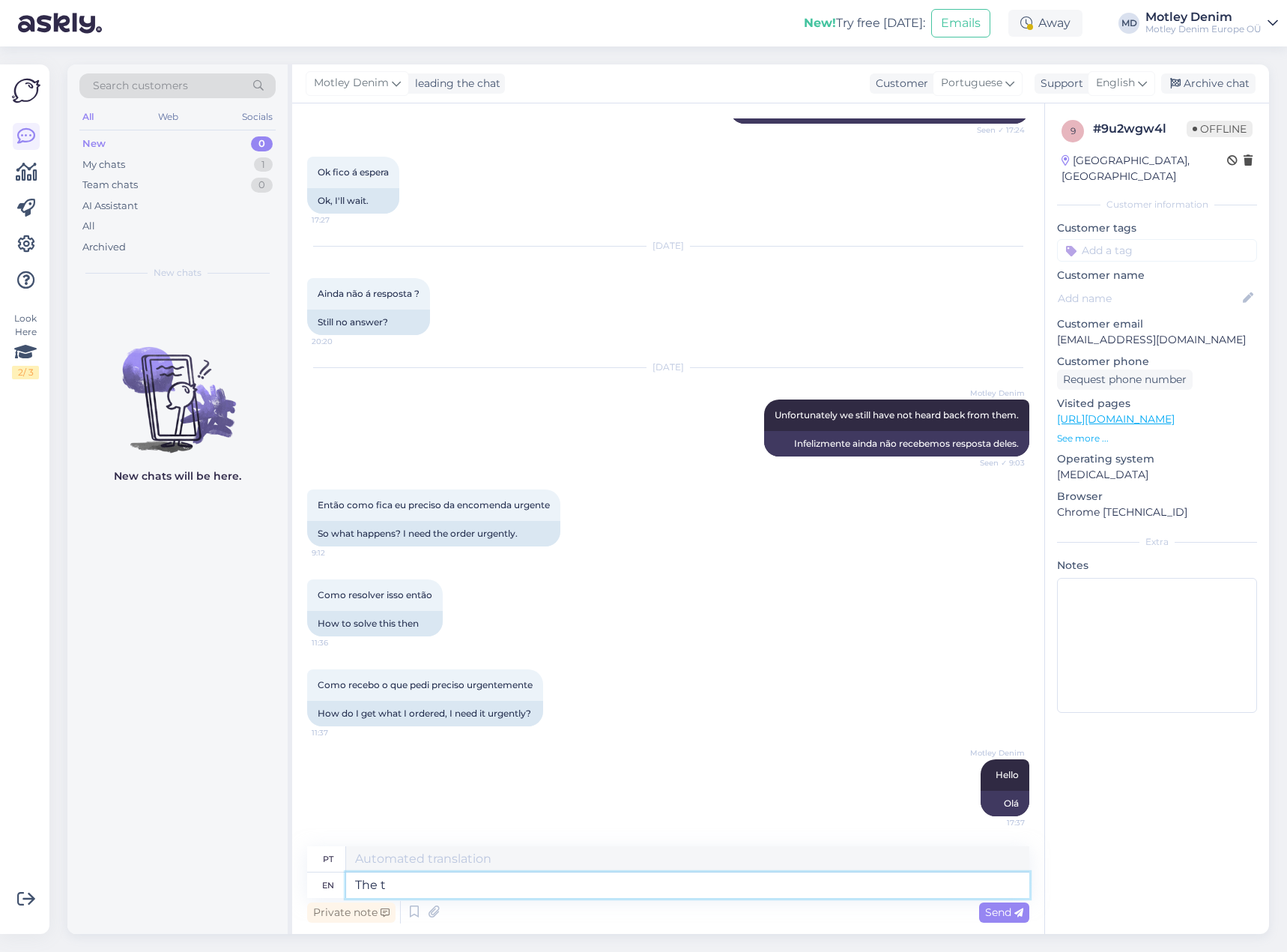
type textarea "The tr"
type textarea "O"
type textarea "The tracking s"
type textarea "O rastreamento"
type textarea "The tracking shows t"
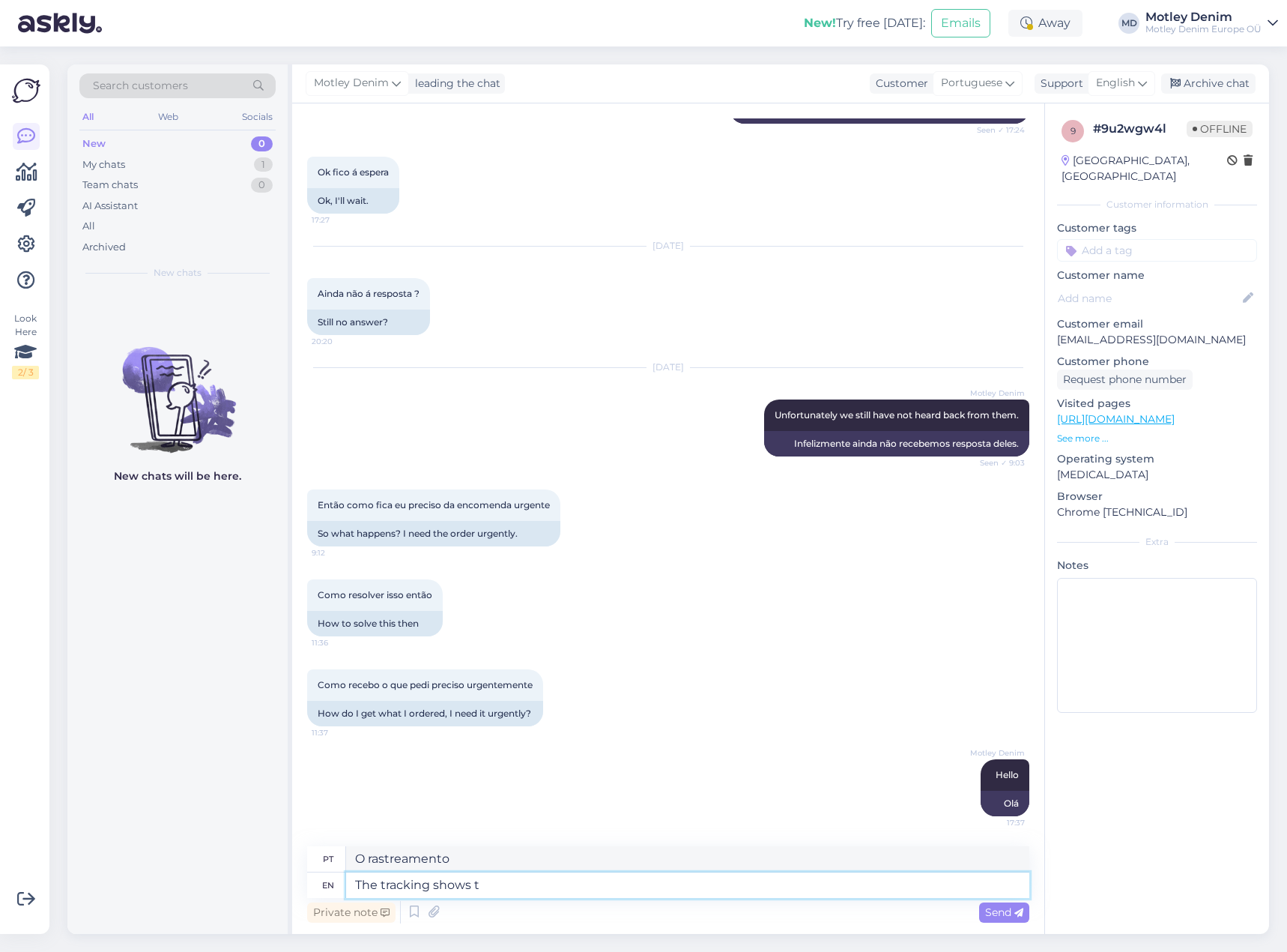
type textarea "O rastreamento mostra"
type textarea "The tracking shows that the"
type textarea "O rastreamento mostra que"
type textarea "The tracking shows that the"
type textarea "O rastreamento mostra que o"
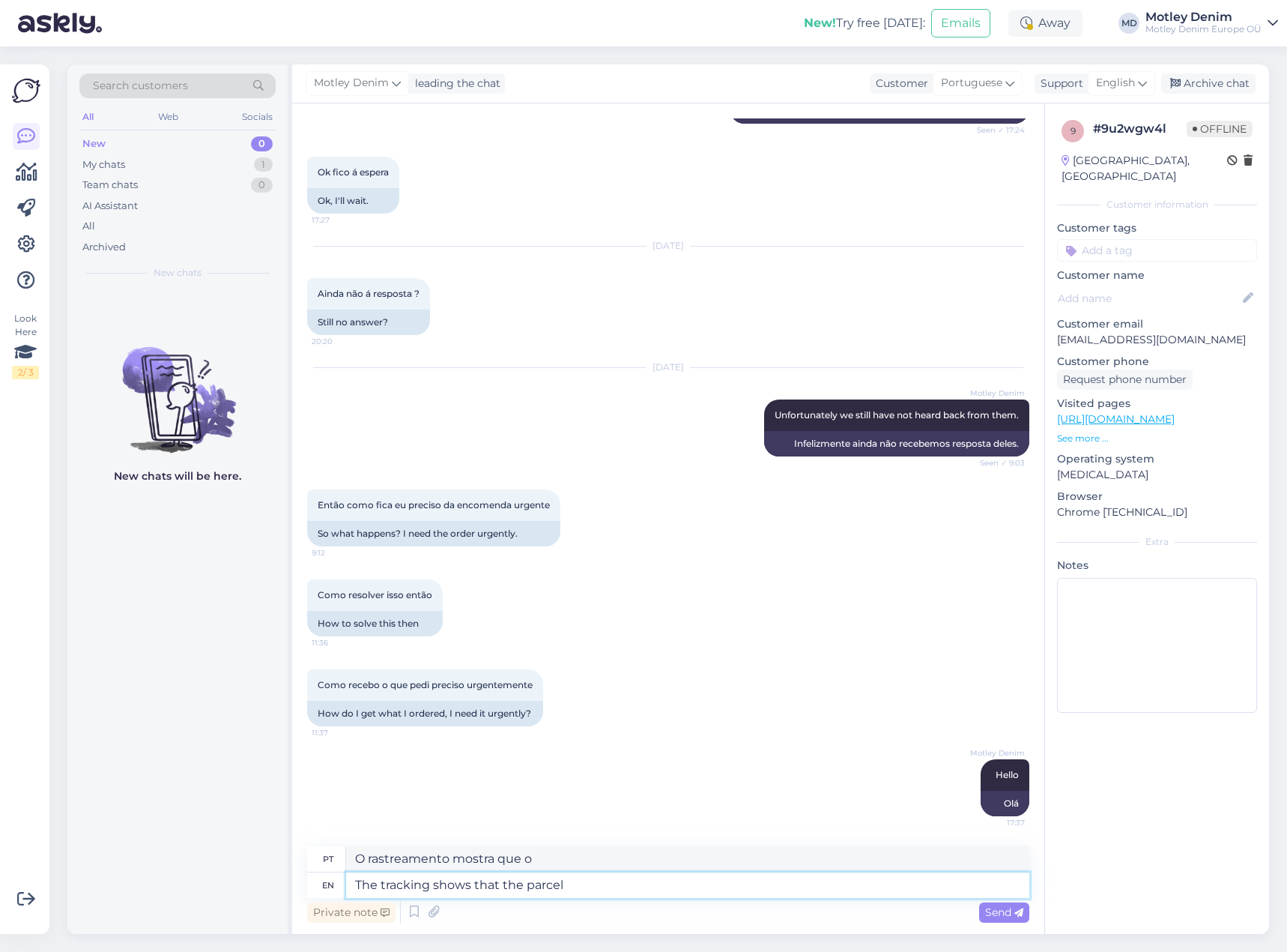
type textarea "The tracking shows that the parcel i"
type textarea "O rastreamento mostra que a encomenda"
type textarea "The tracking shows that the parcel is de"
type textarea "O rastreamento mostra que a encomenda está"
type textarea "The tracking shows that the parcel is delivered"
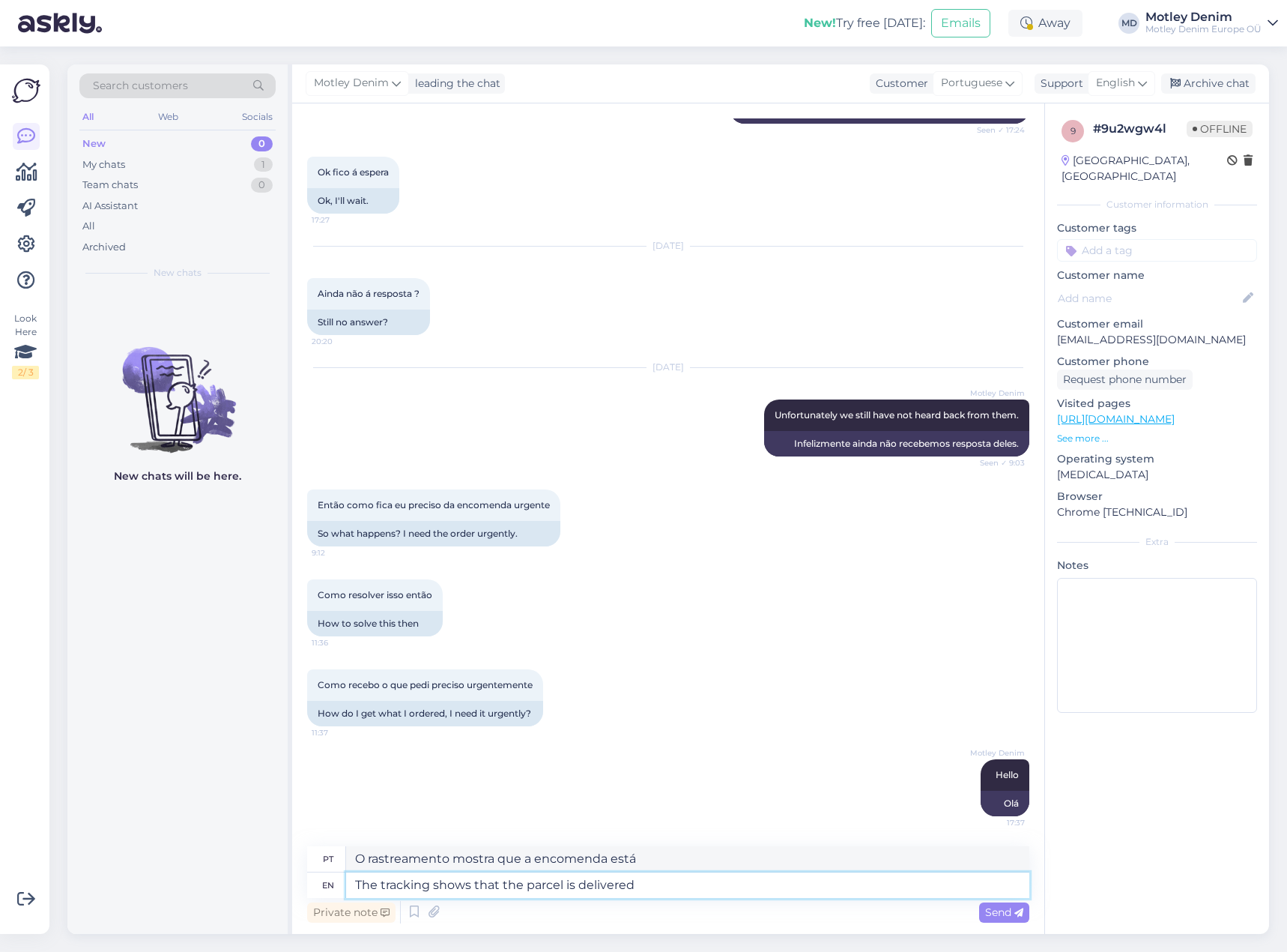
type textarea "O rastreamento mostra que a encomenda foi entregue"
type textarea "The tracking shows that the parcel is delivered."
type textarea "O rastreamento mostra que a encomenda foi entregue."
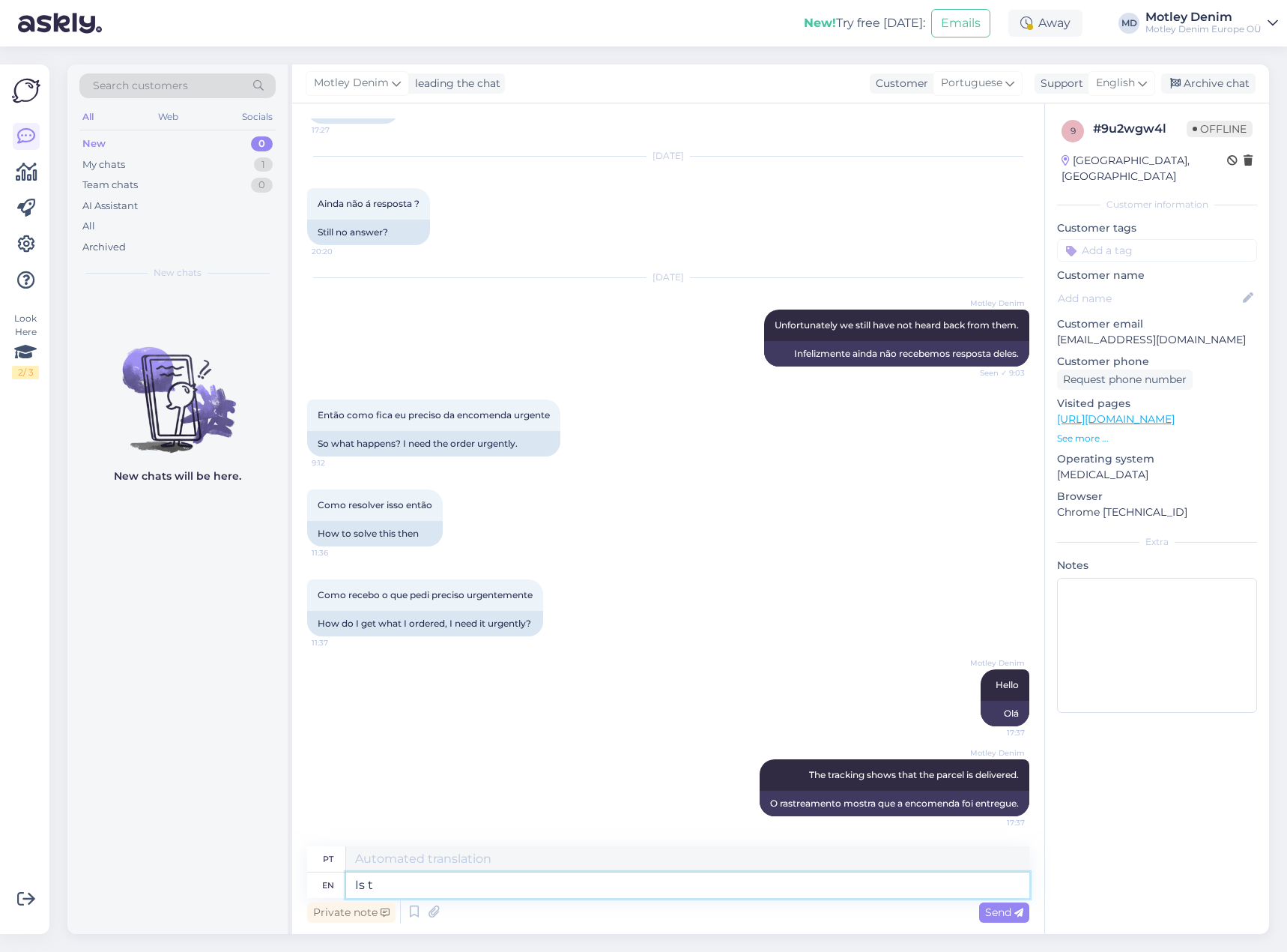
type textarea "Is th"
type textarea "É"
type textarea "Is this co"
type textarea "É isto"
type textarea "Is this correct"
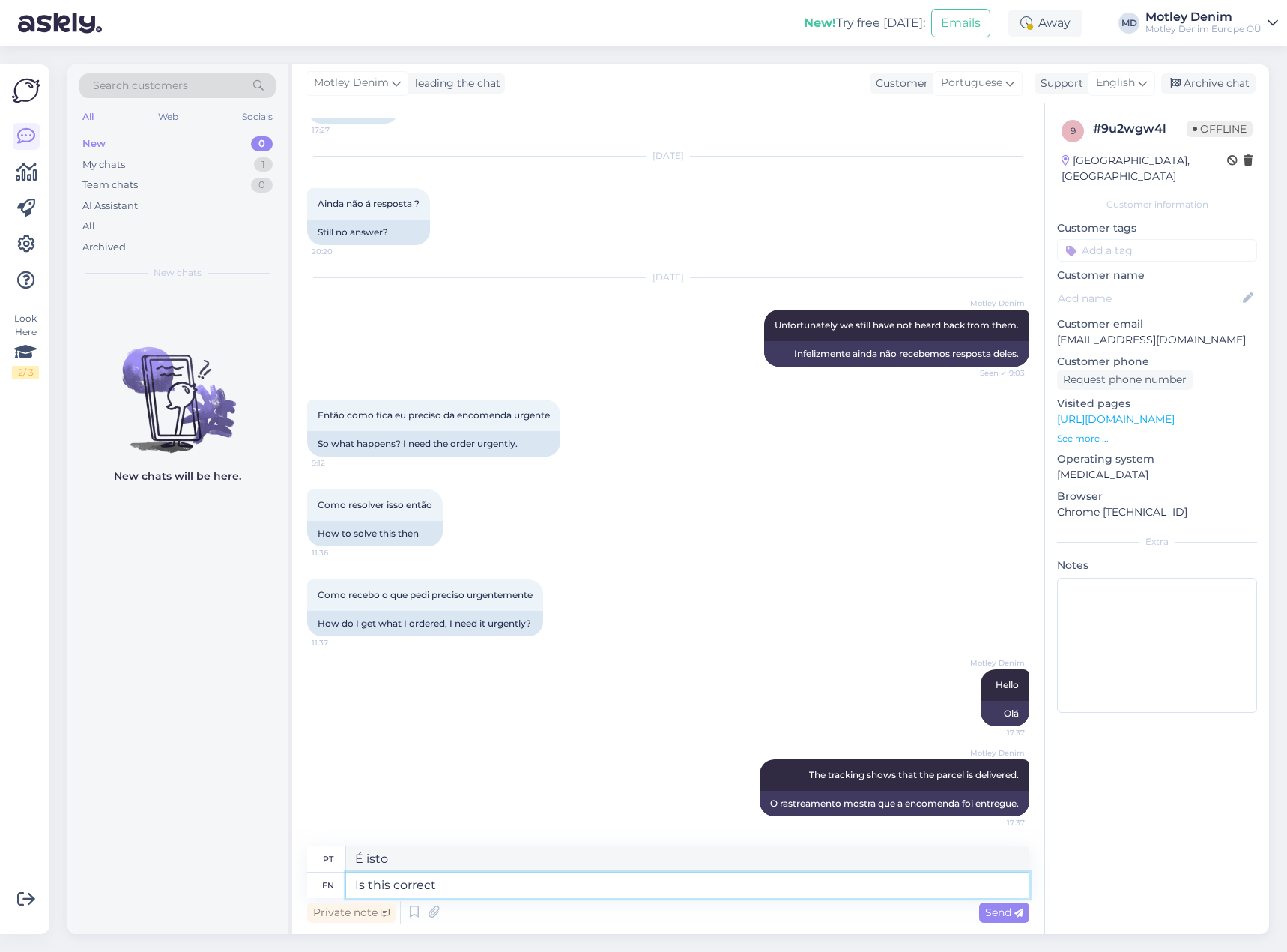
type textarea "Isso está correto?"
type textarea "Is this correct. Have y"
type textarea "Isso está correto? Tenho"
type textarea "Is this correct. Have you re"
type textarea "Isso está correto? Você tem"
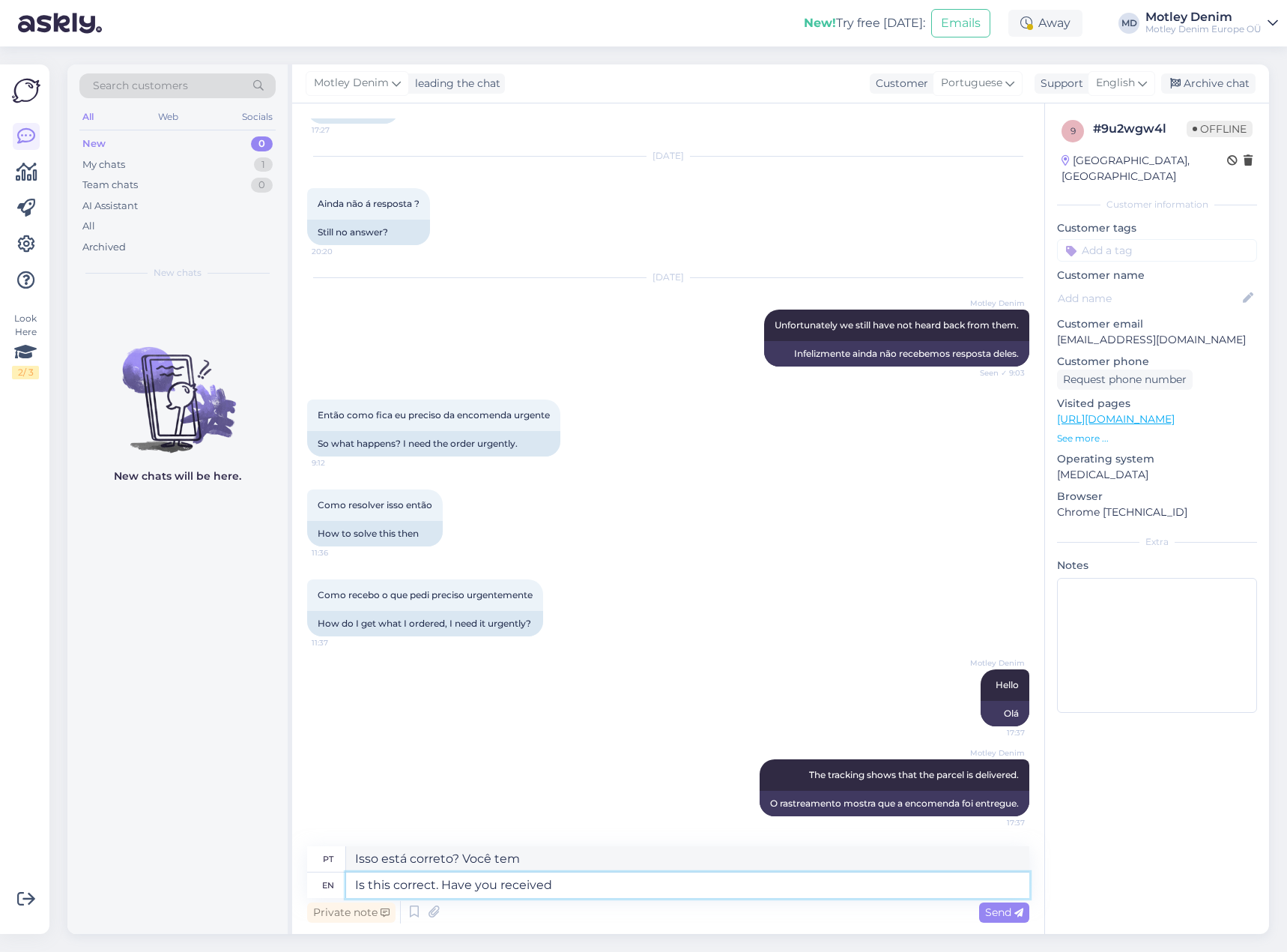
type textarea "Is this correct. Have you received"
type textarea "Isso está correto? Você recebeu"
type textarea "Is this correct. Have you received your p"
type textarea "Isso está correto? Você recebeu seu"
type textarea "Is this correct. Have you received your parcel? :"
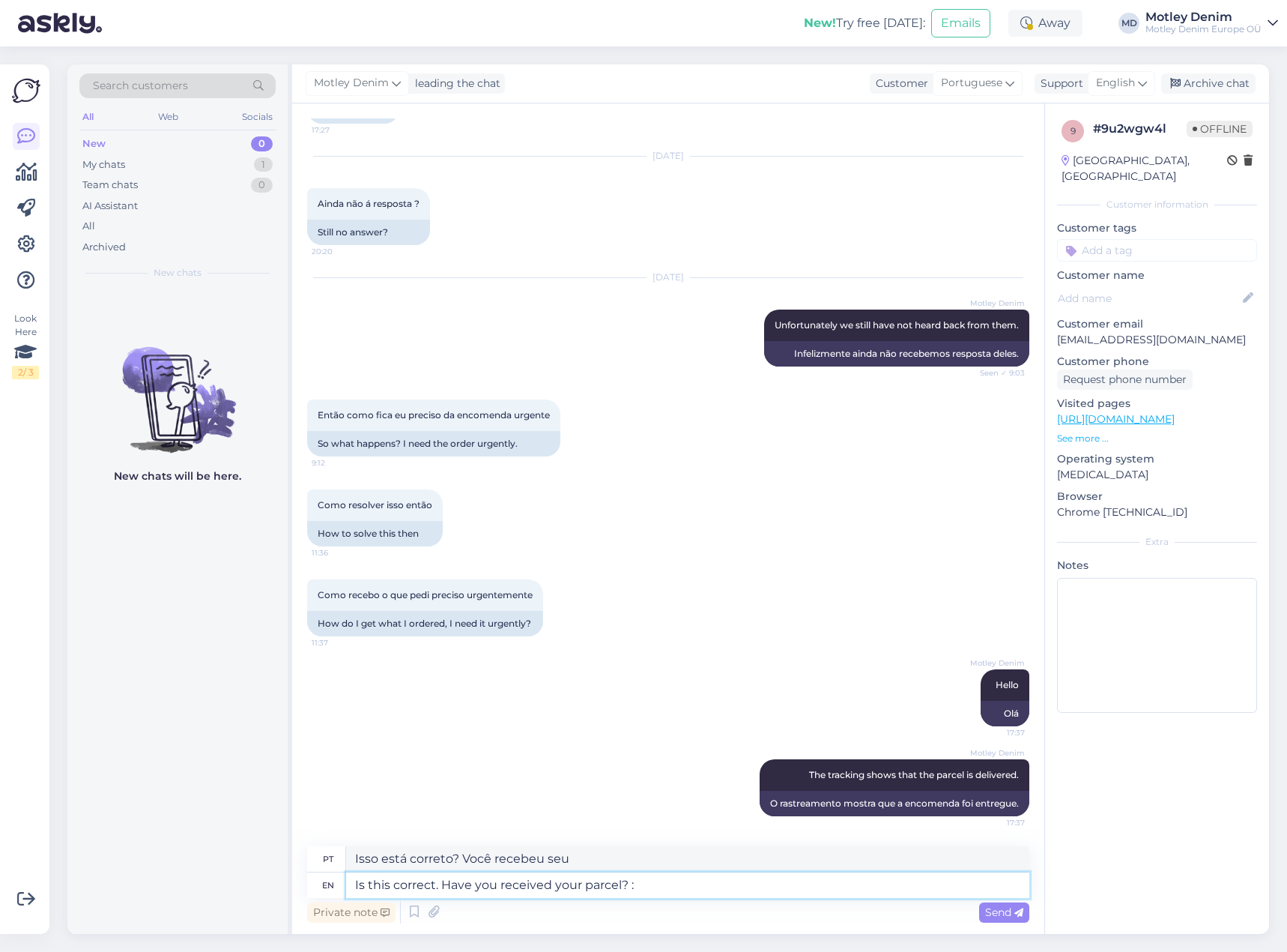
type textarea "Está correto? Você recebeu sua encomenda?"
type textarea "Is this correct. Have you received your parcel? :)"
type textarea "Está correto? Você recebeu sua encomenda? :)"
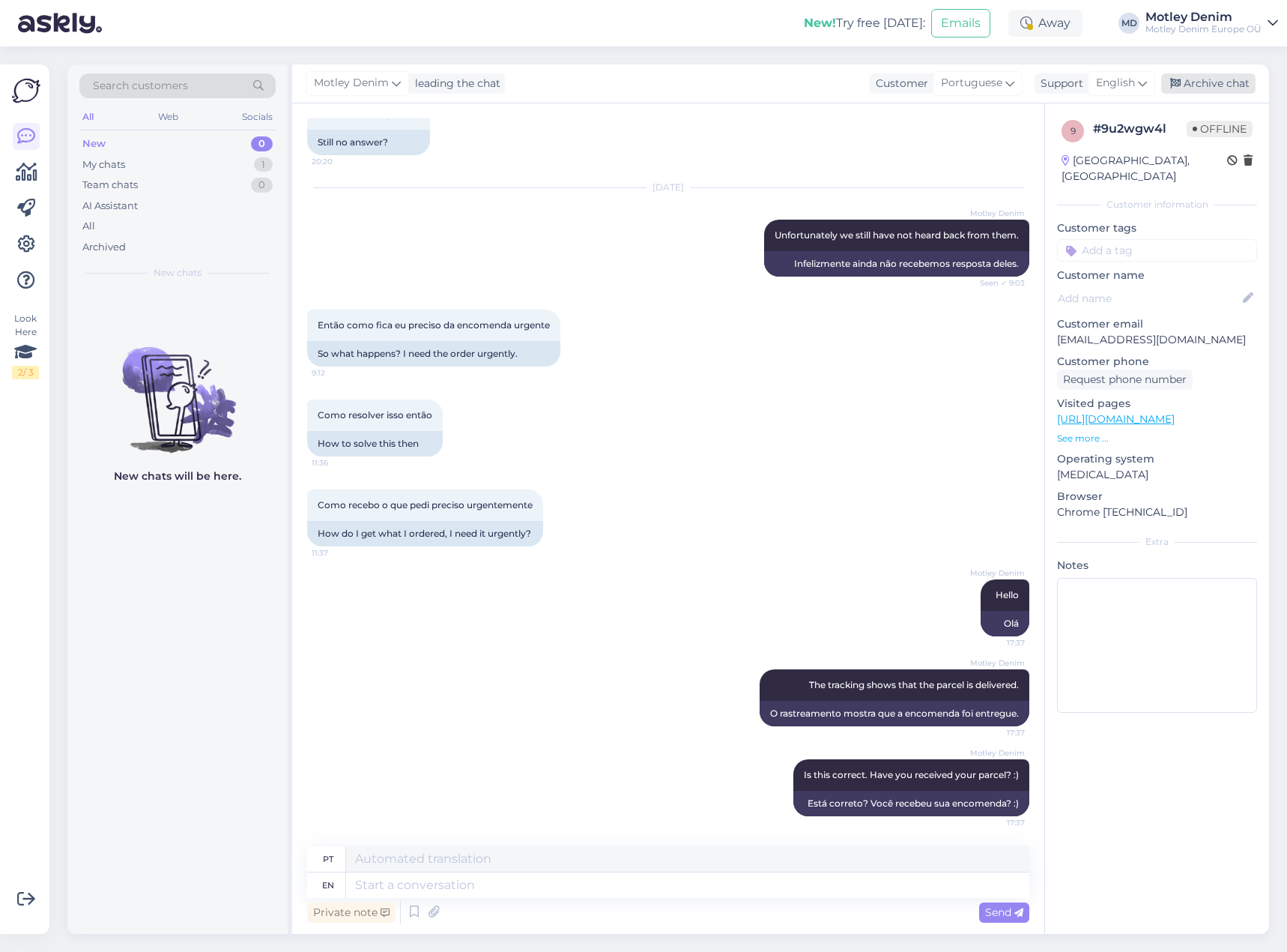
click at [1200, 82] on div "Archive chat" at bounding box center [1208, 83] width 94 height 20
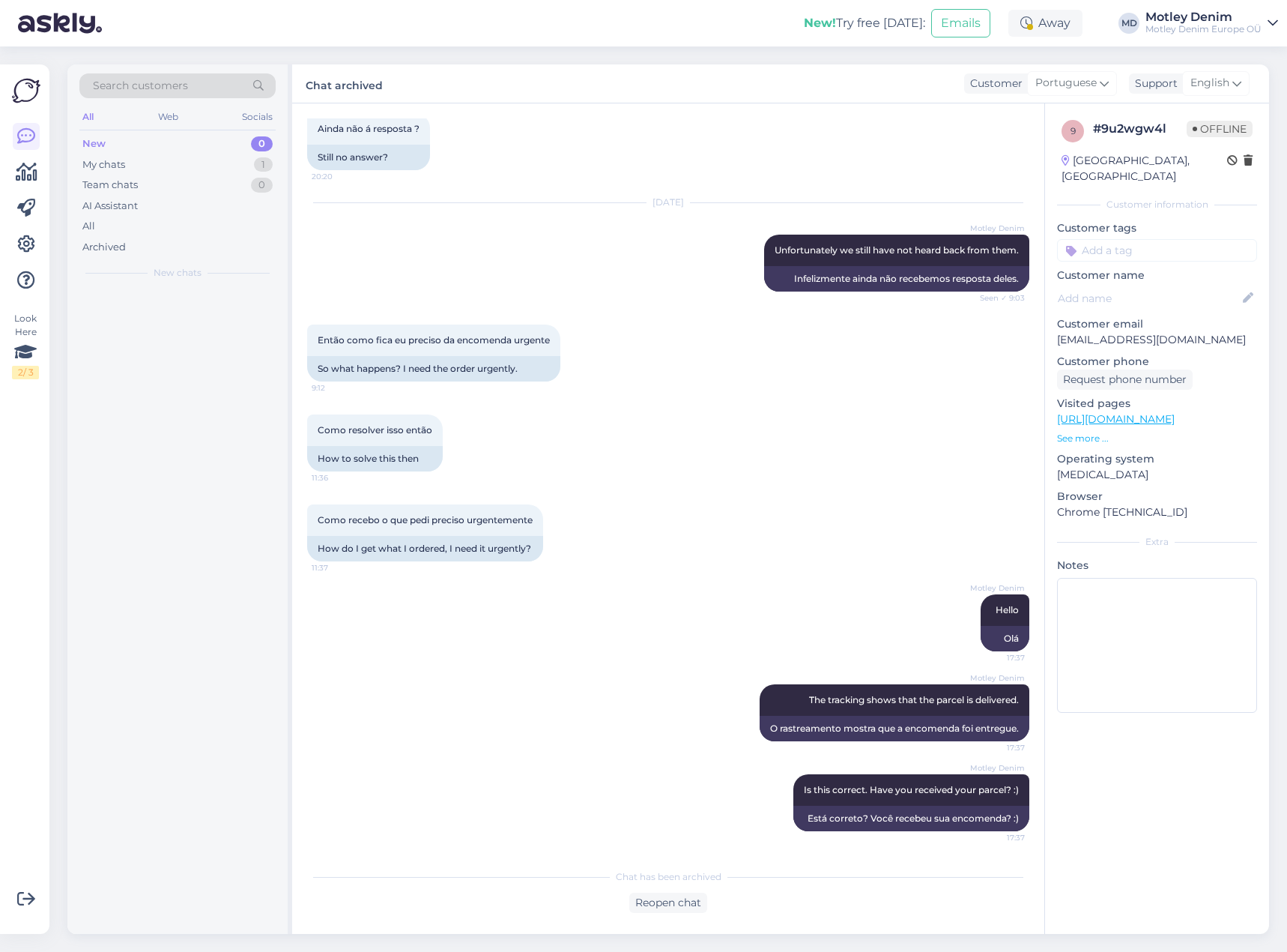
scroll to position [1528, 0]
